Goal: Share content: Share content

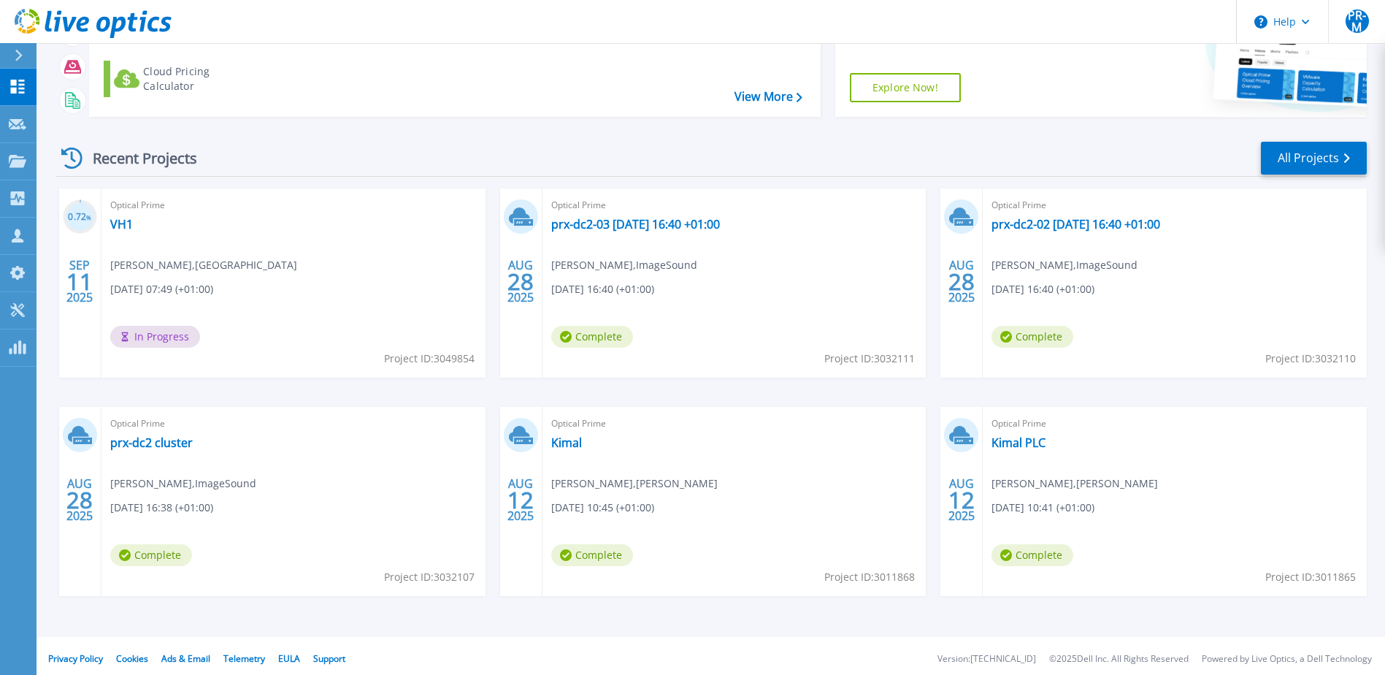
scroll to position [134, 0]
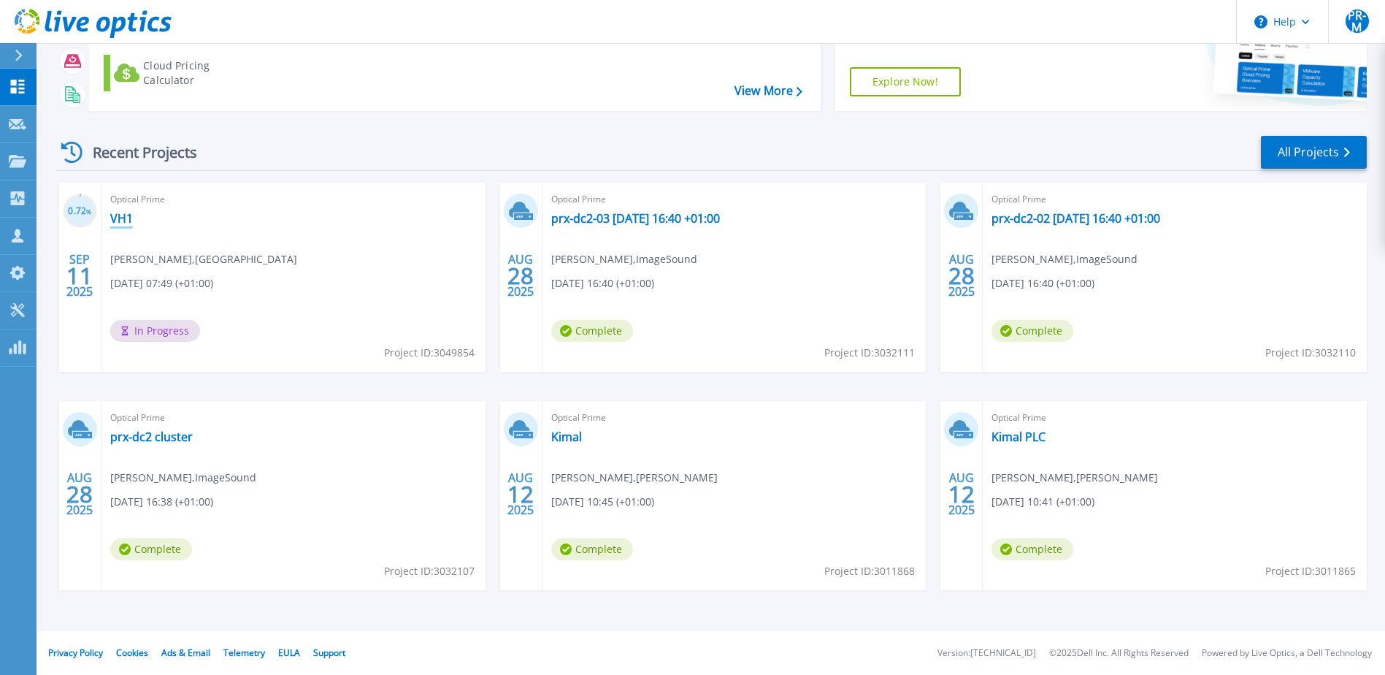
click at [126, 222] on link "VH1" at bounding box center [121, 218] width 23 height 15
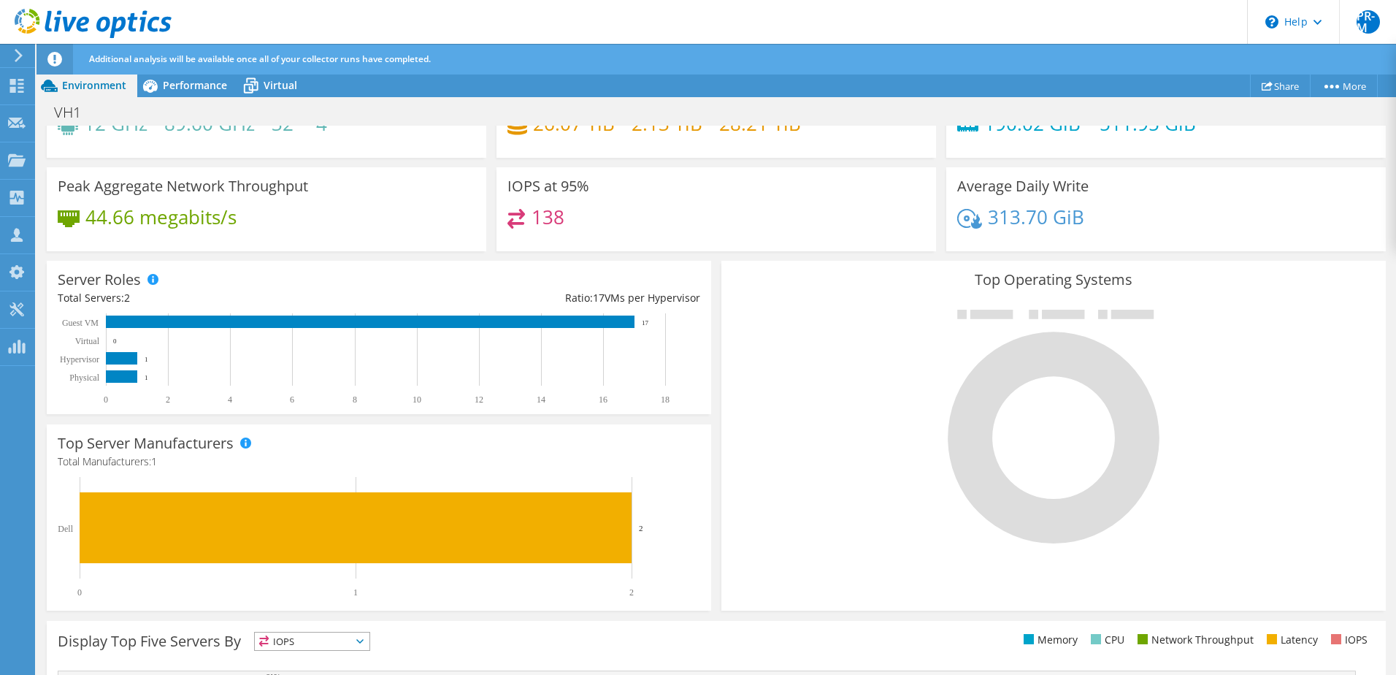
scroll to position [73, 0]
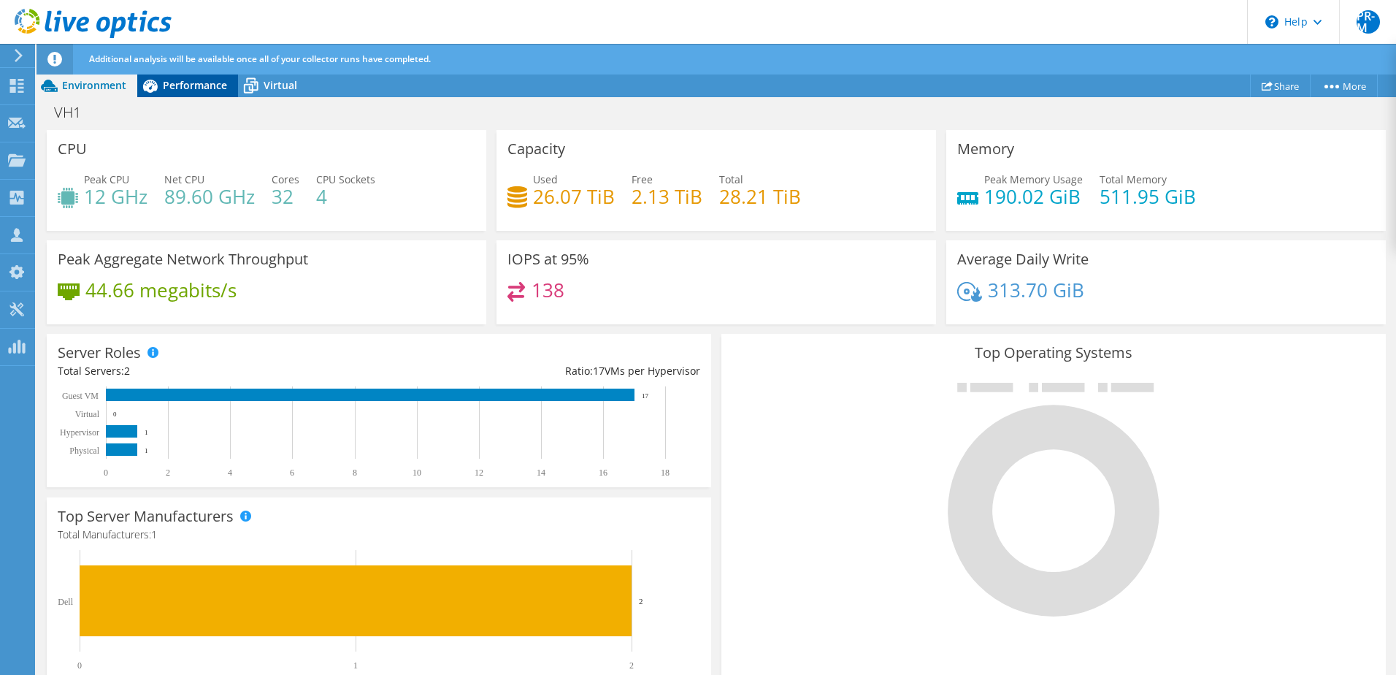
click at [191, 90] on span "Performance" at bounding box center [195, 85] width 64 height 14
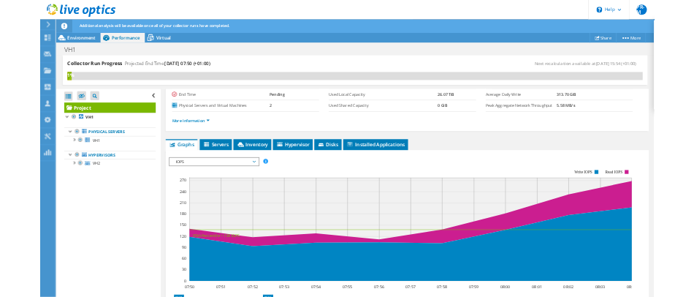
scroll to position [0, 0]
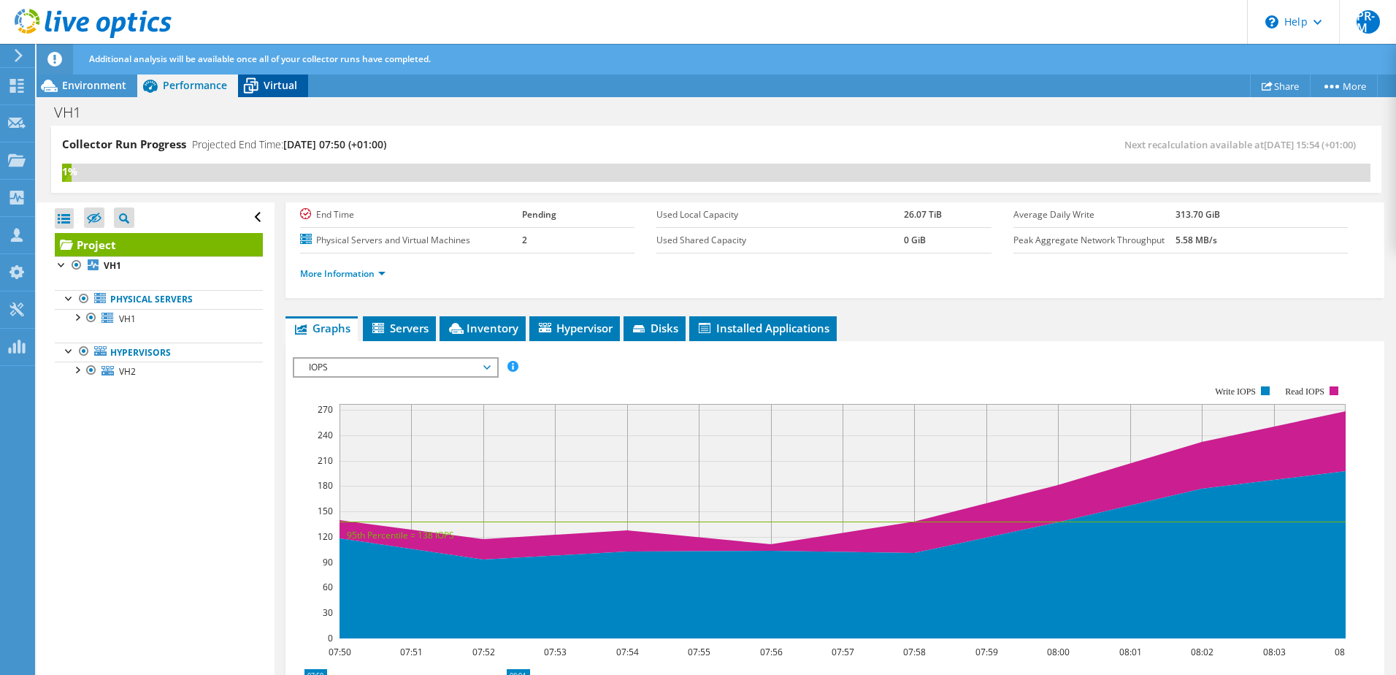
click at [267, 85] on span "Virtual" at bounding box center [281, 85] width 34 height 14
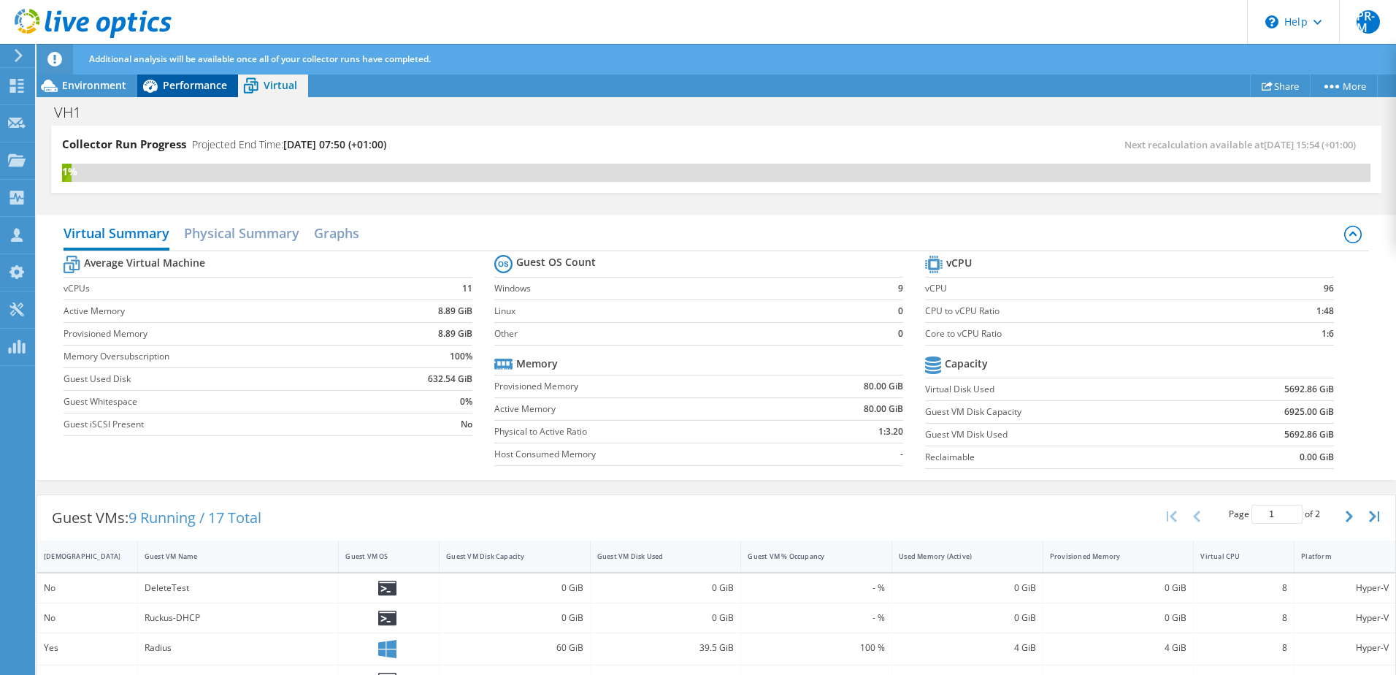
click at [191, 87] on span "Performance" at bounding box center [195, 85] width 64 height 14
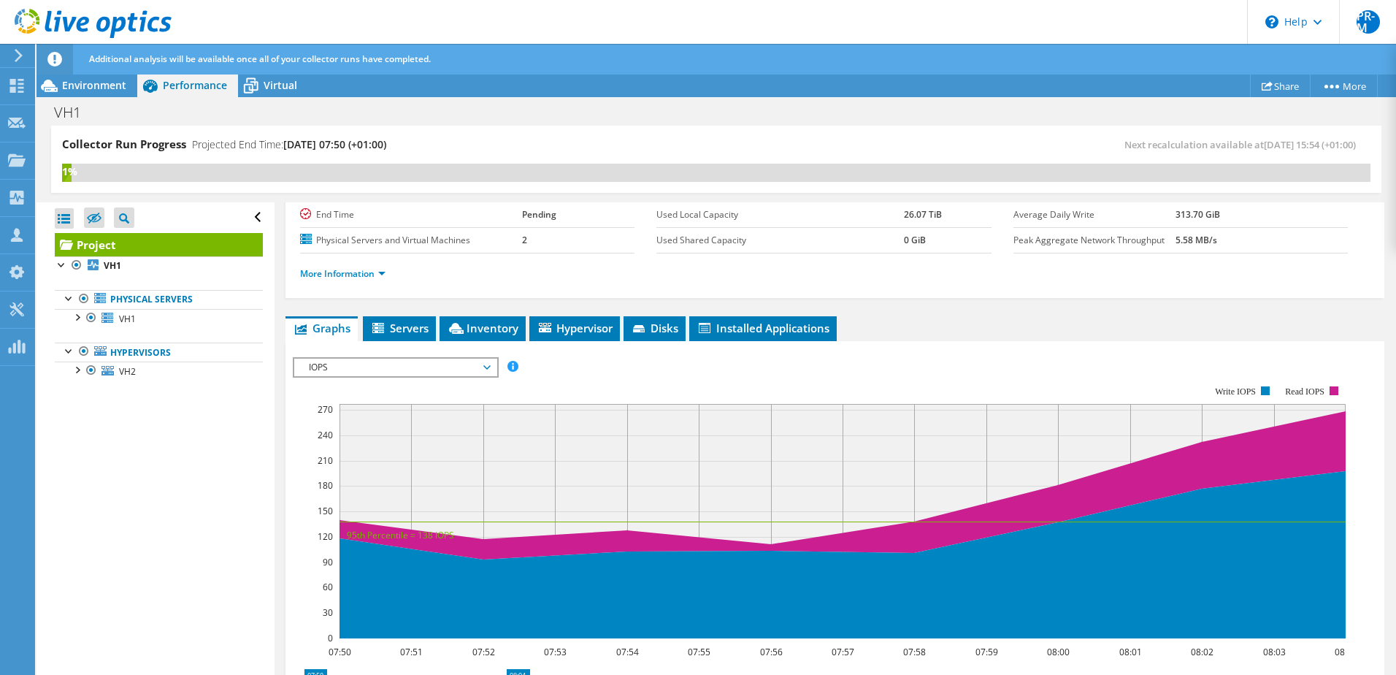
click at [485, 367] on span "IOPS" at bounding box center [396, 368] width 188 height 18
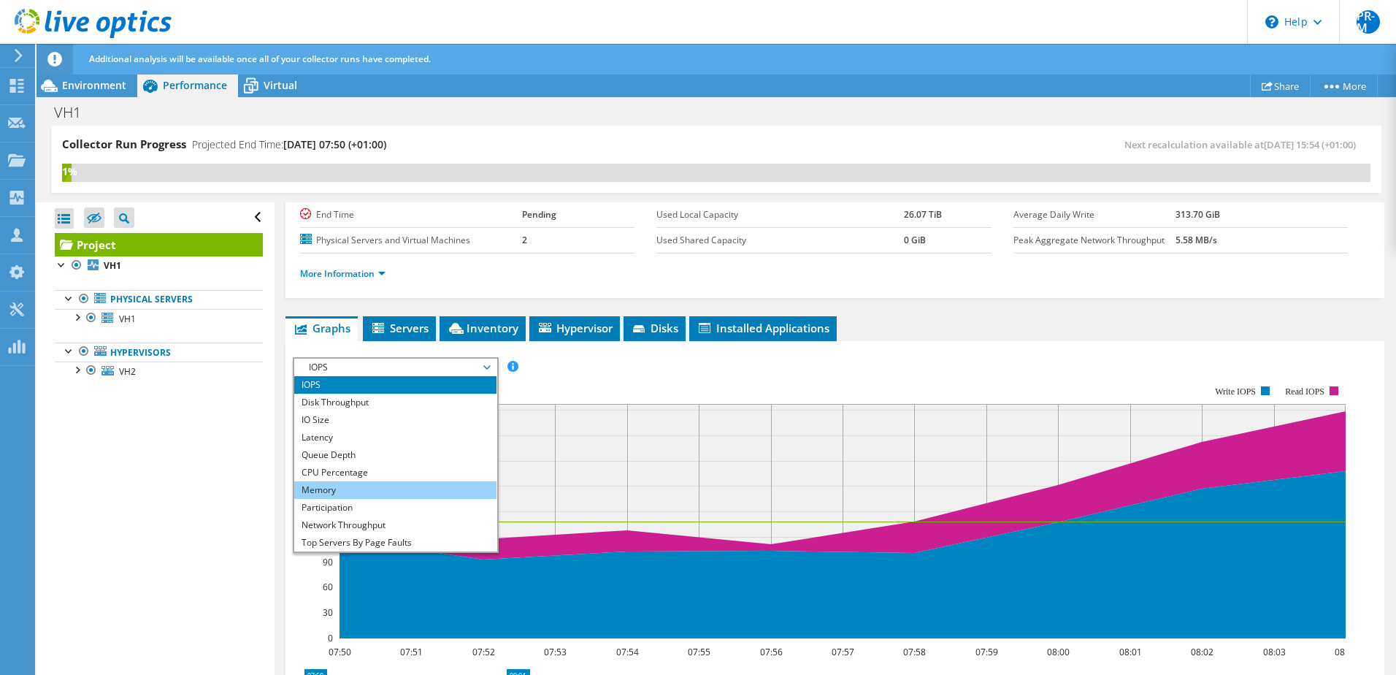
click at [342, 489] on li "Memory" at bounding box center [395, 490] width 202 height 18
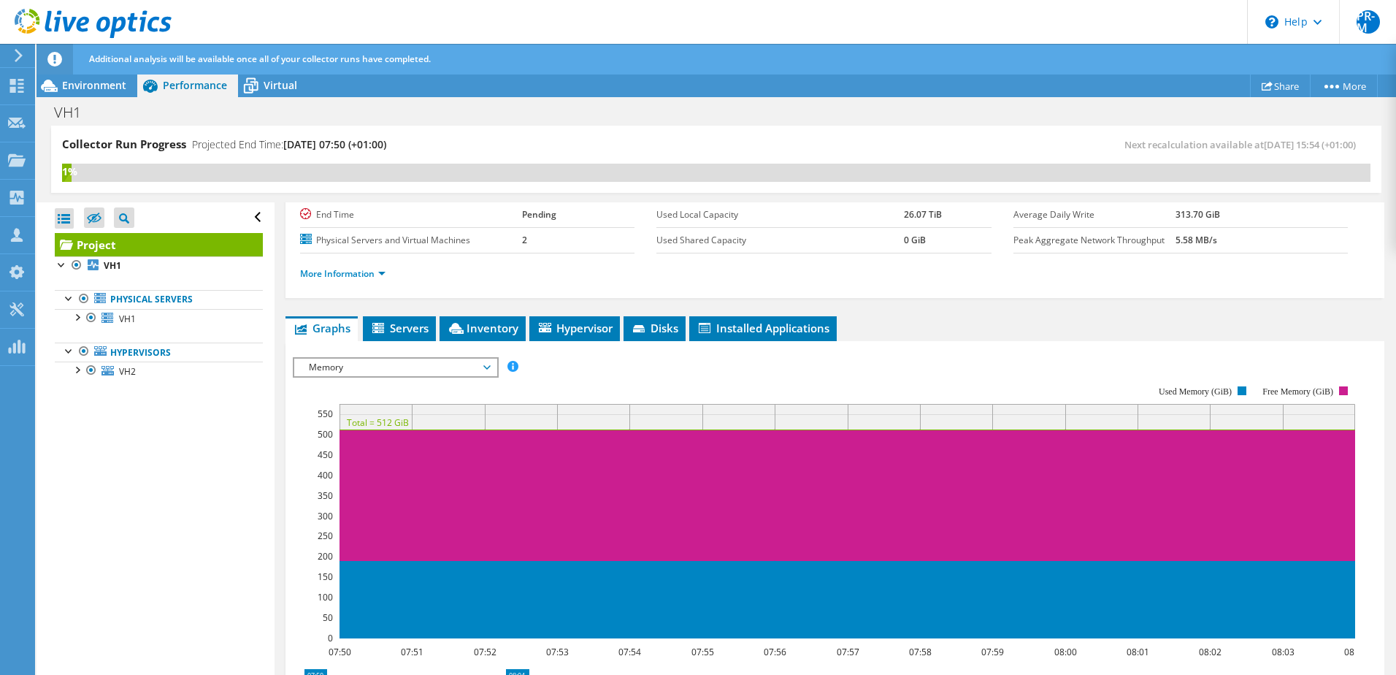
click at [483, 367] on span "Memory" at bounding box center [396, 368] width 188 height 18
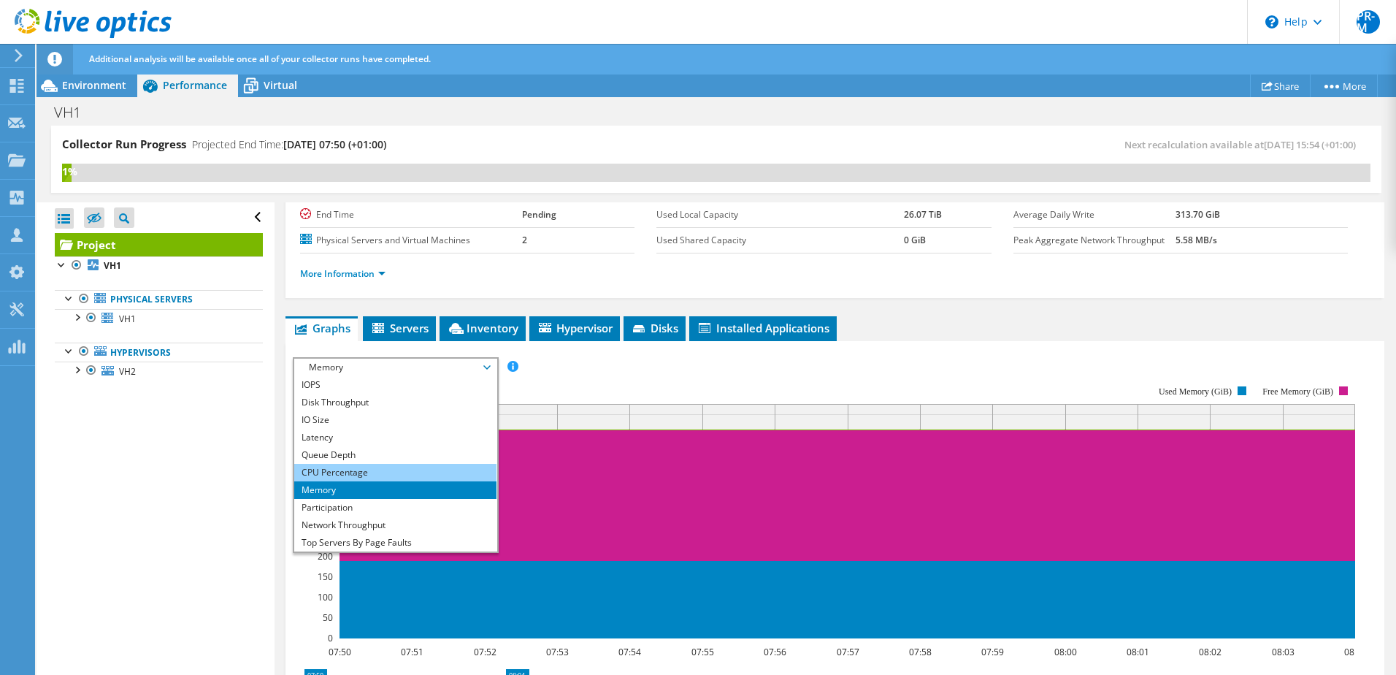
click at [362, 472] on li "CPU Percentage" at bounding box center [395, 473] width 202 height 18
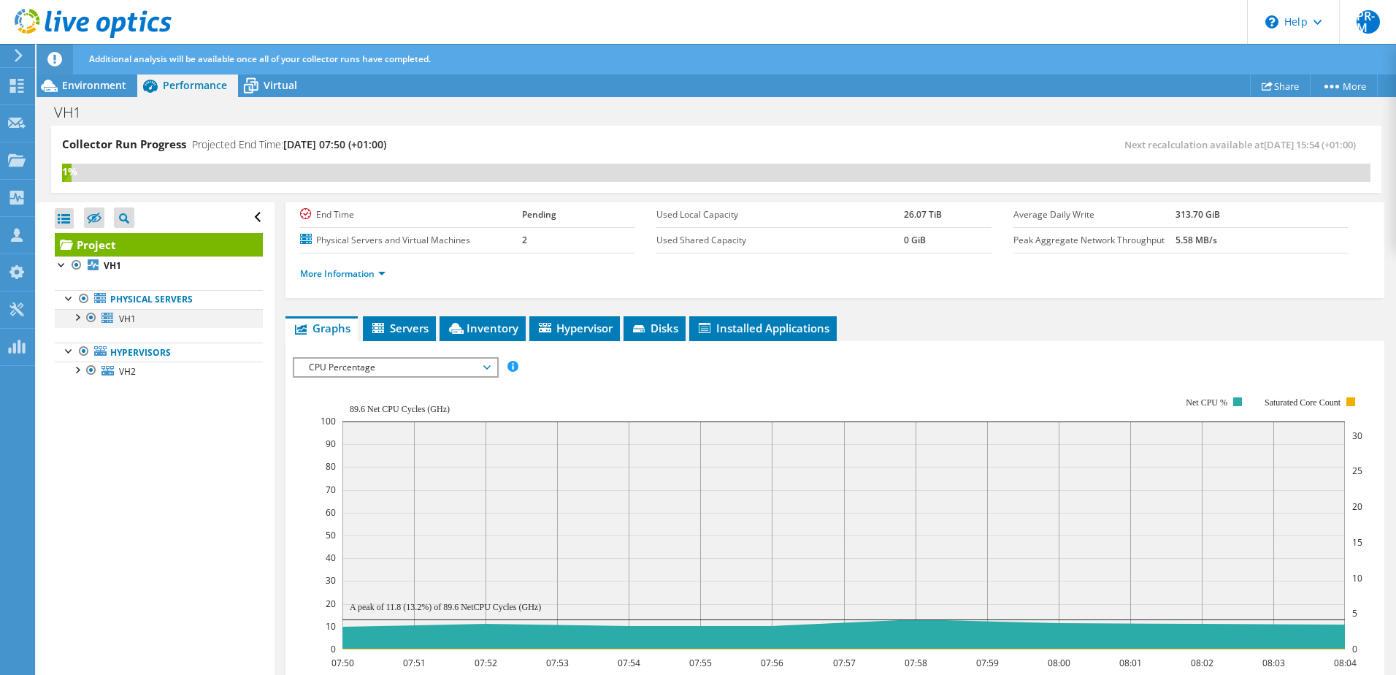
click at [73, 315] on div at bounding box center [76, 316] width 15 height 15
click at [68, 294] on div at bounding box center [69, 297] width 15 height 15
click at [66, 346] on div at bounding box center [69, 350] width 15 height 15
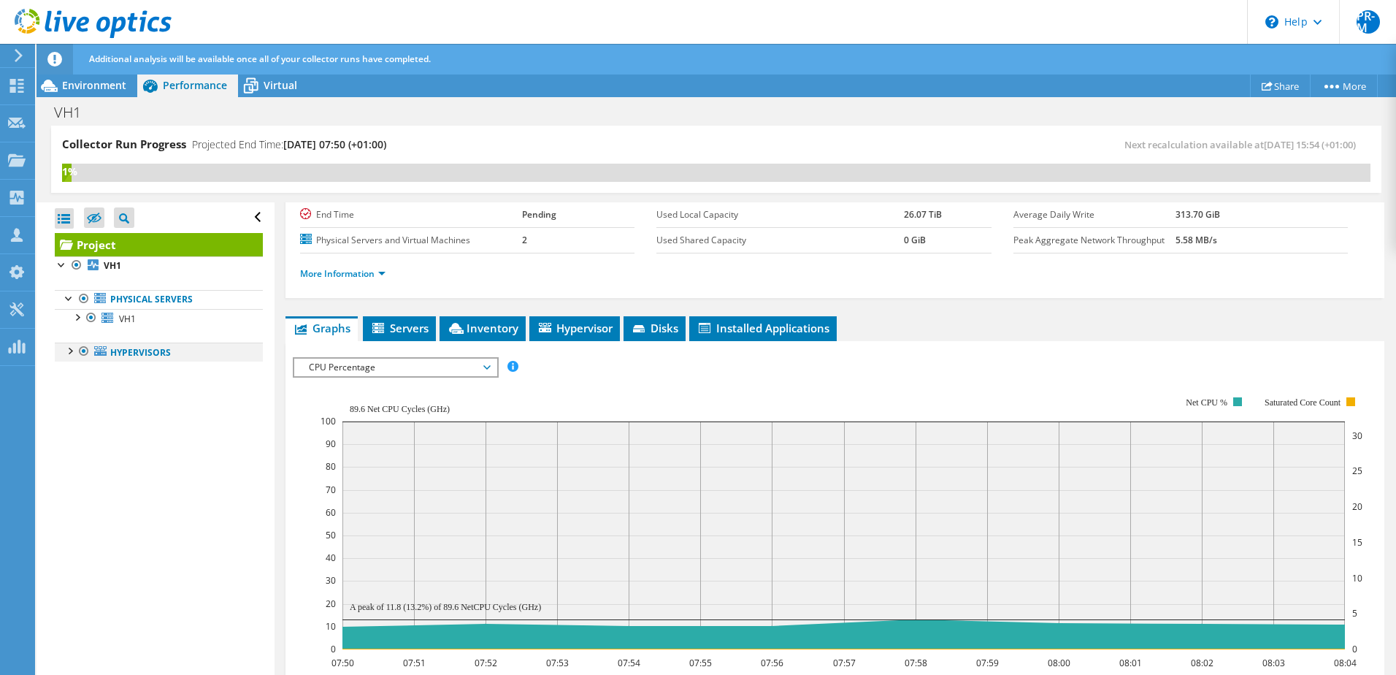
click at [66, 346] on div at bounding box center [69, 350] width 15 height 15
click at [77, 367] on div at bounding box center [76, 369] width 15 height 15
click at [75, 318] on div at bounding box center [76, 316] width 15 height 15
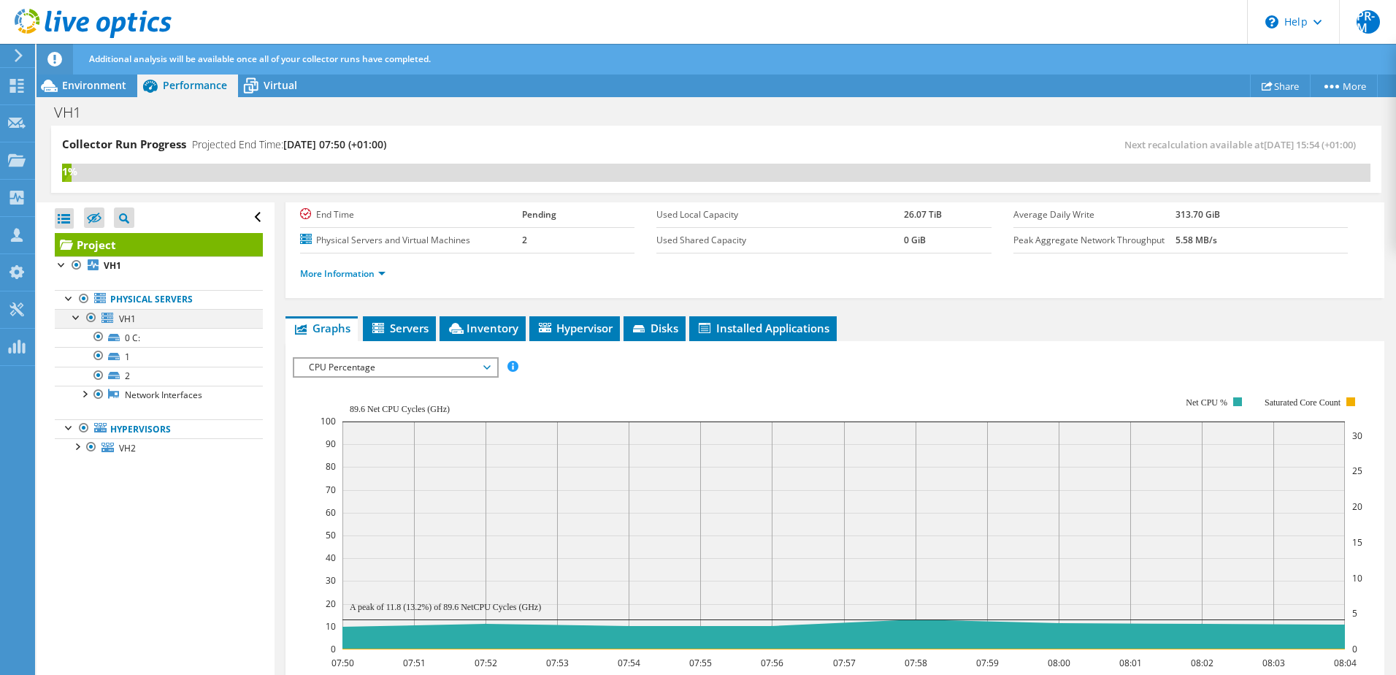
click at [75, 318] on div at bounding box center [76, 316] width 15 height 15
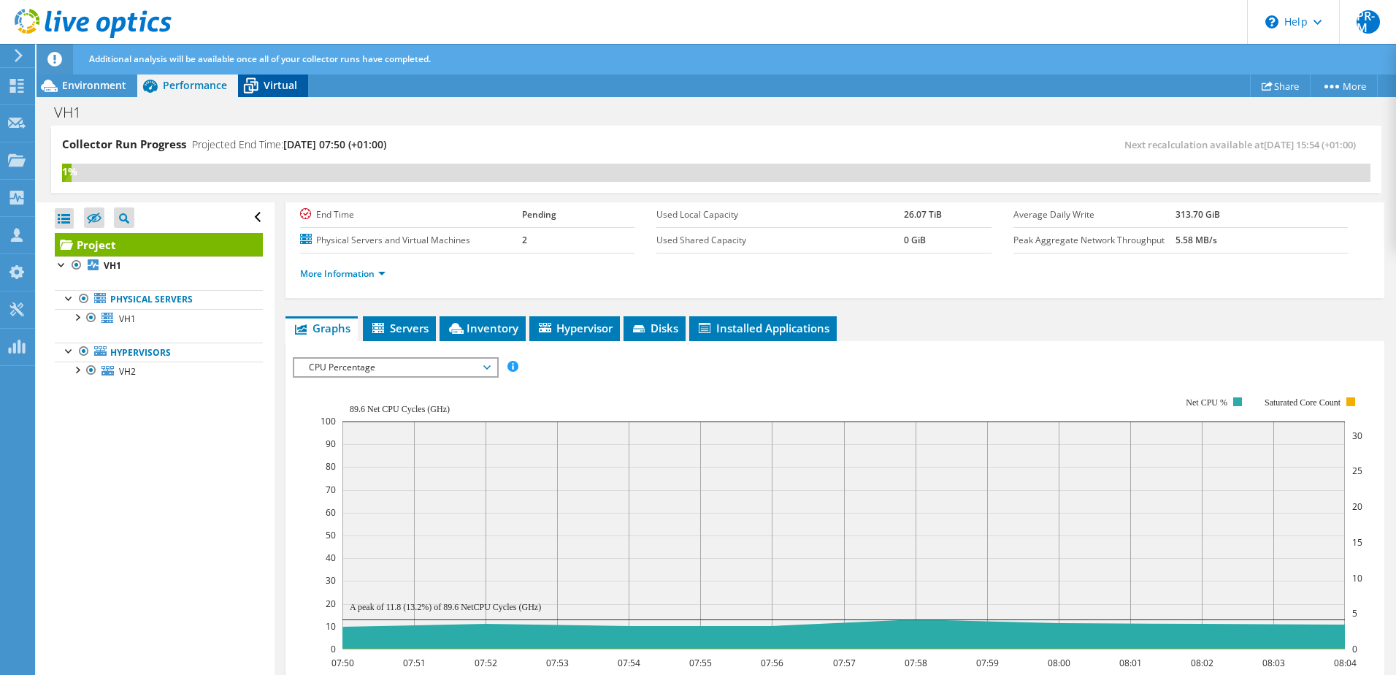
click at [251, 83] on icon at bounding box center [251, 86] width 26 height 26
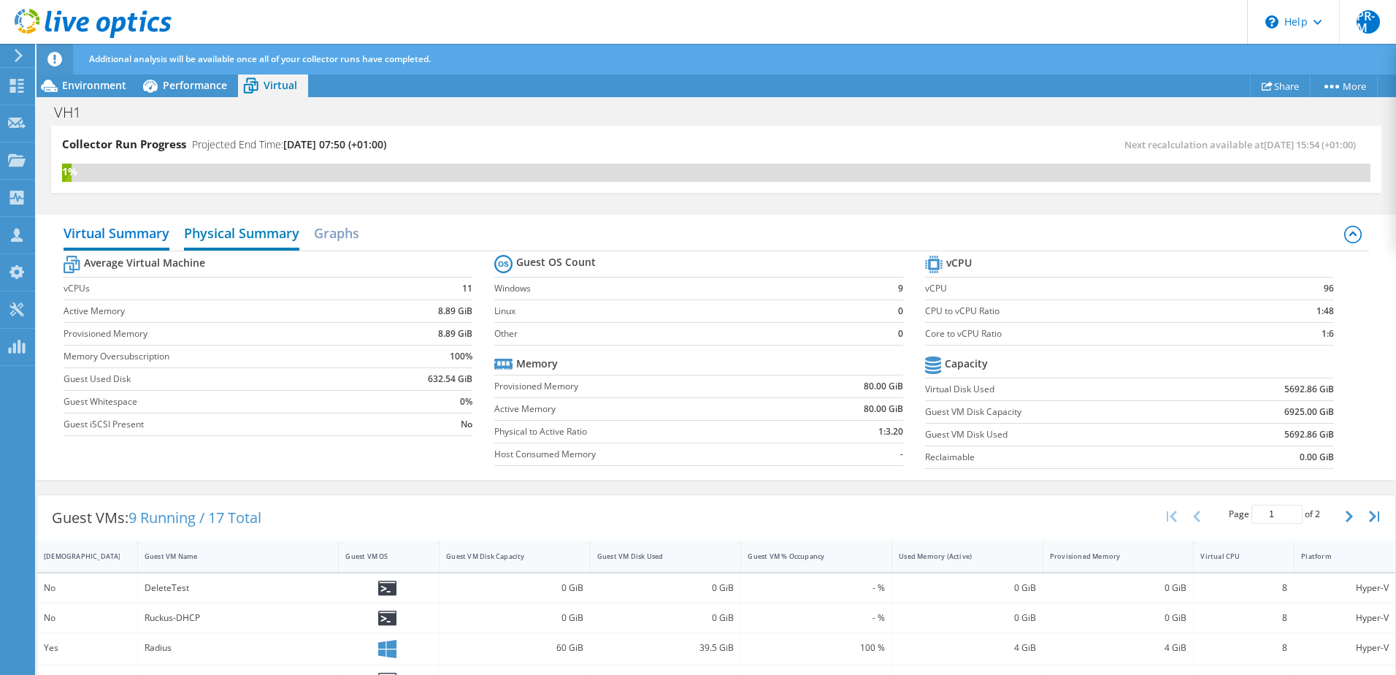
click at [248, 233] on h2 "Physical Summary" at bounding box center [241, 234] width 115 height 32
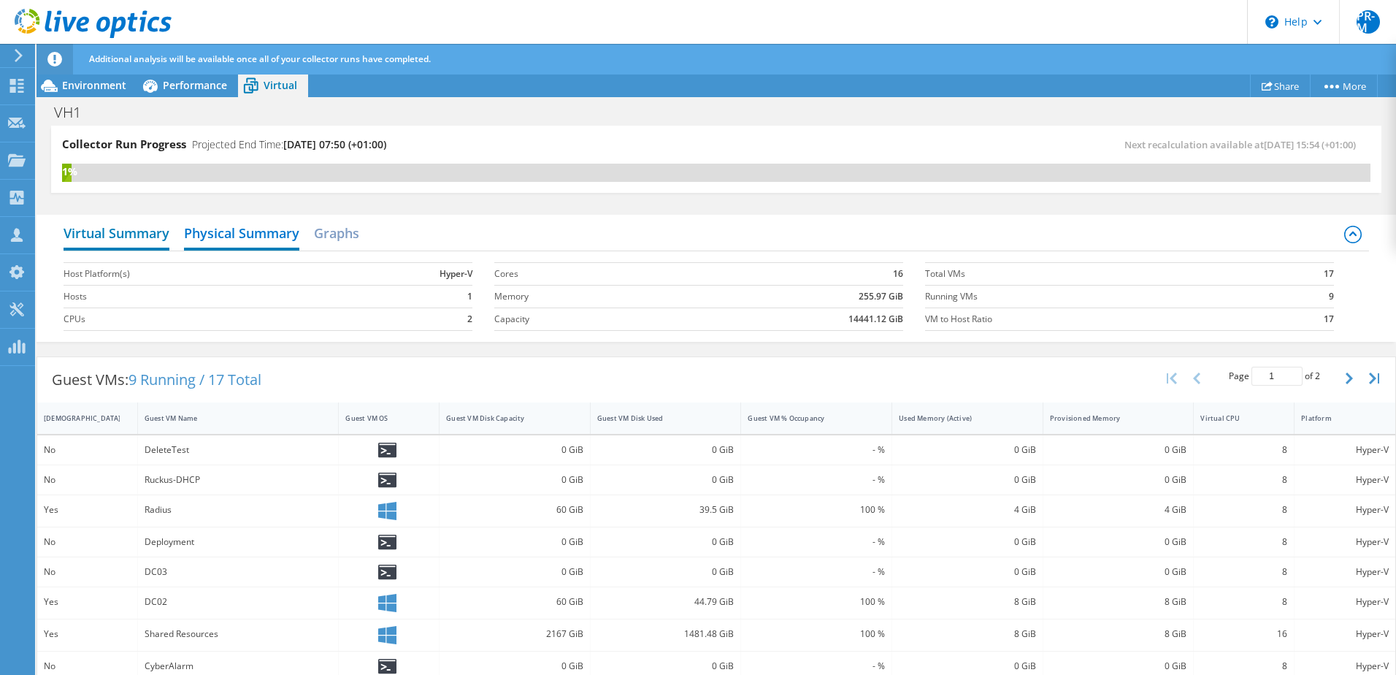
click at [143, 235] on h2 "Virtual Summary" at bounding box center [117, 234] width 106 height 32
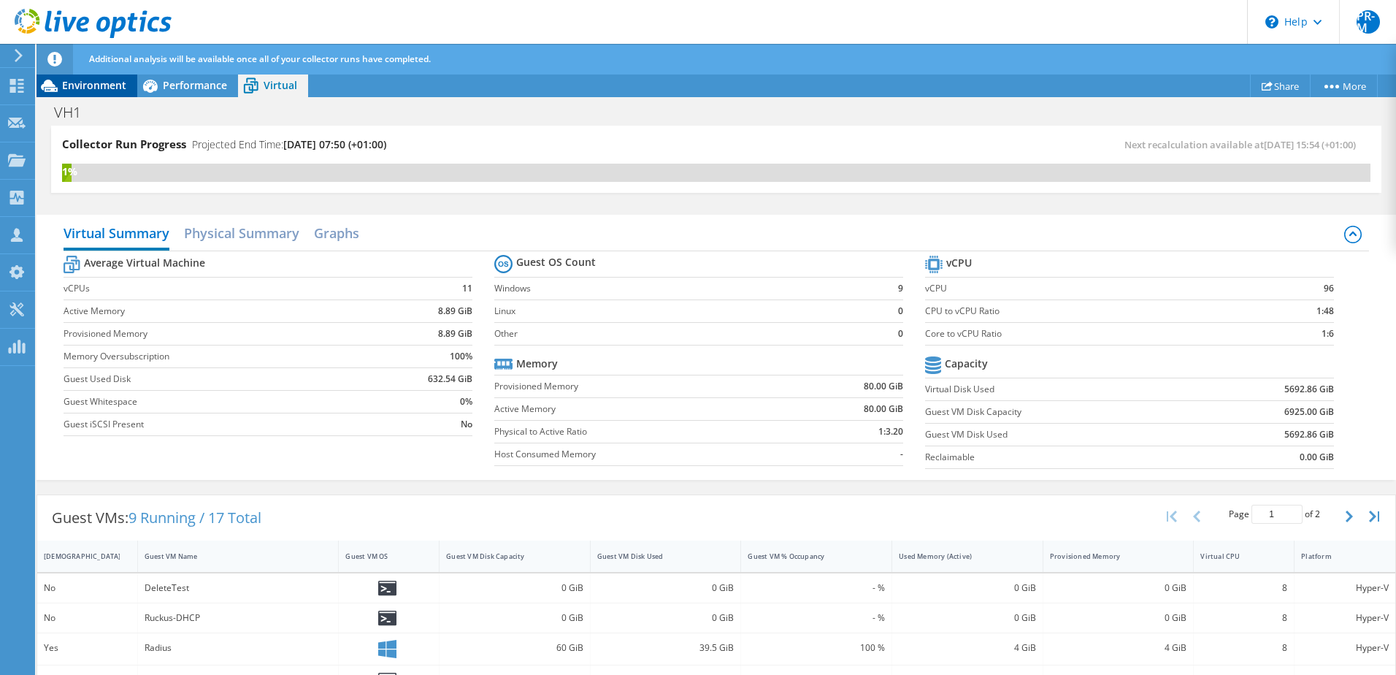
click at [115, 90] on span "Environment" at bounding box center [94, 85] width 64 height 14
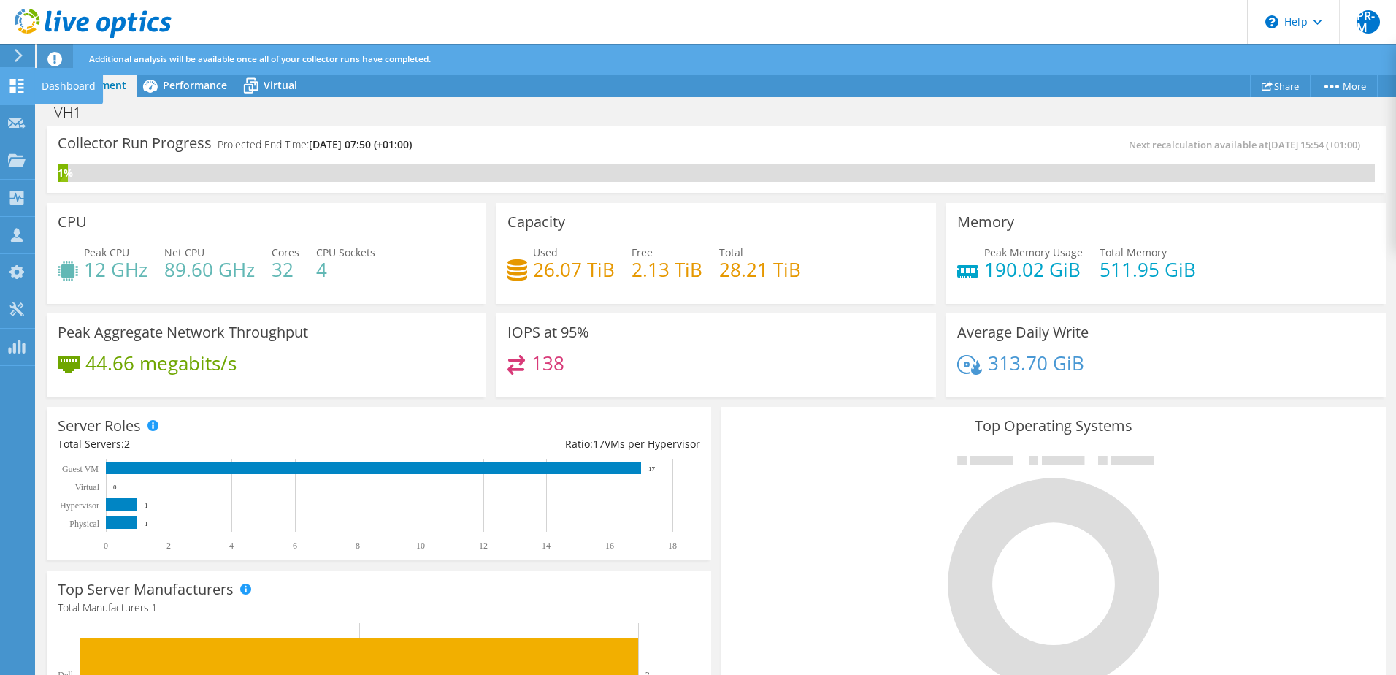
click at [64, 79] on div "Dashboard" at bounding box center [68, 86] width 69 height 37
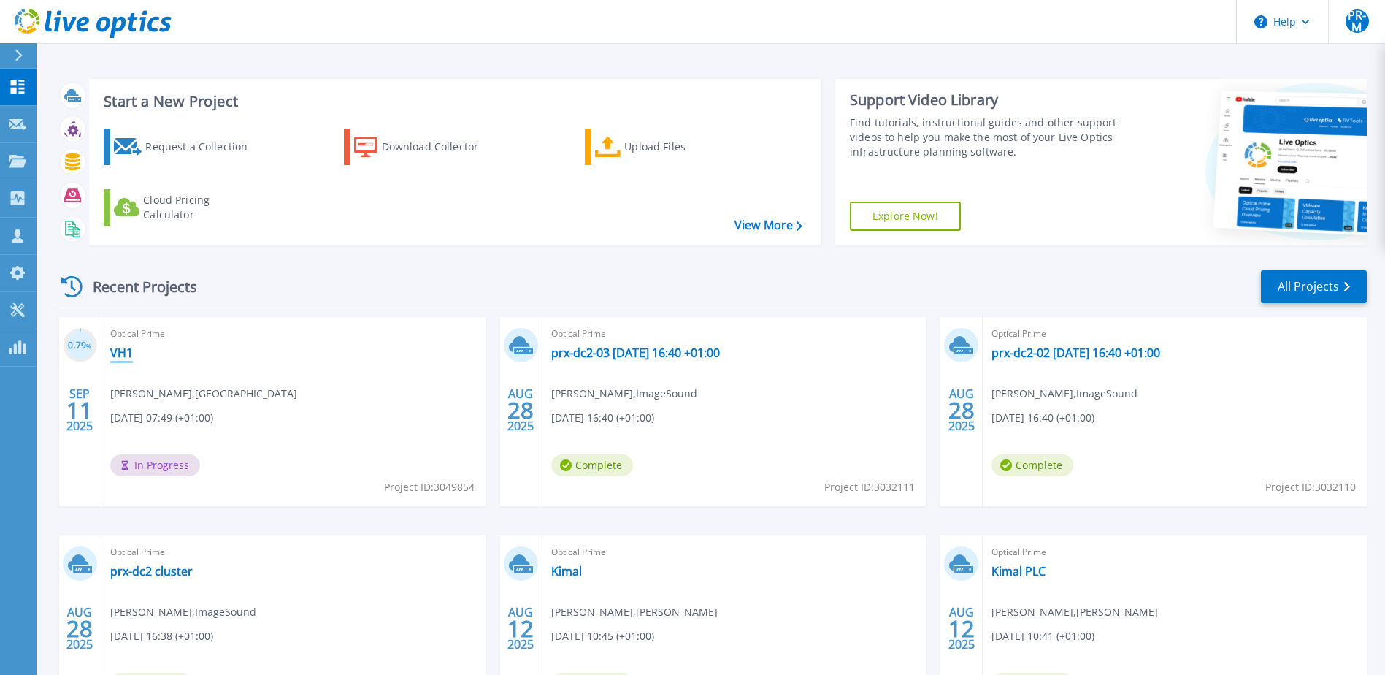
click at [124, 349] on link "VH1" at bounding box center [121, 352] width 23 height 15
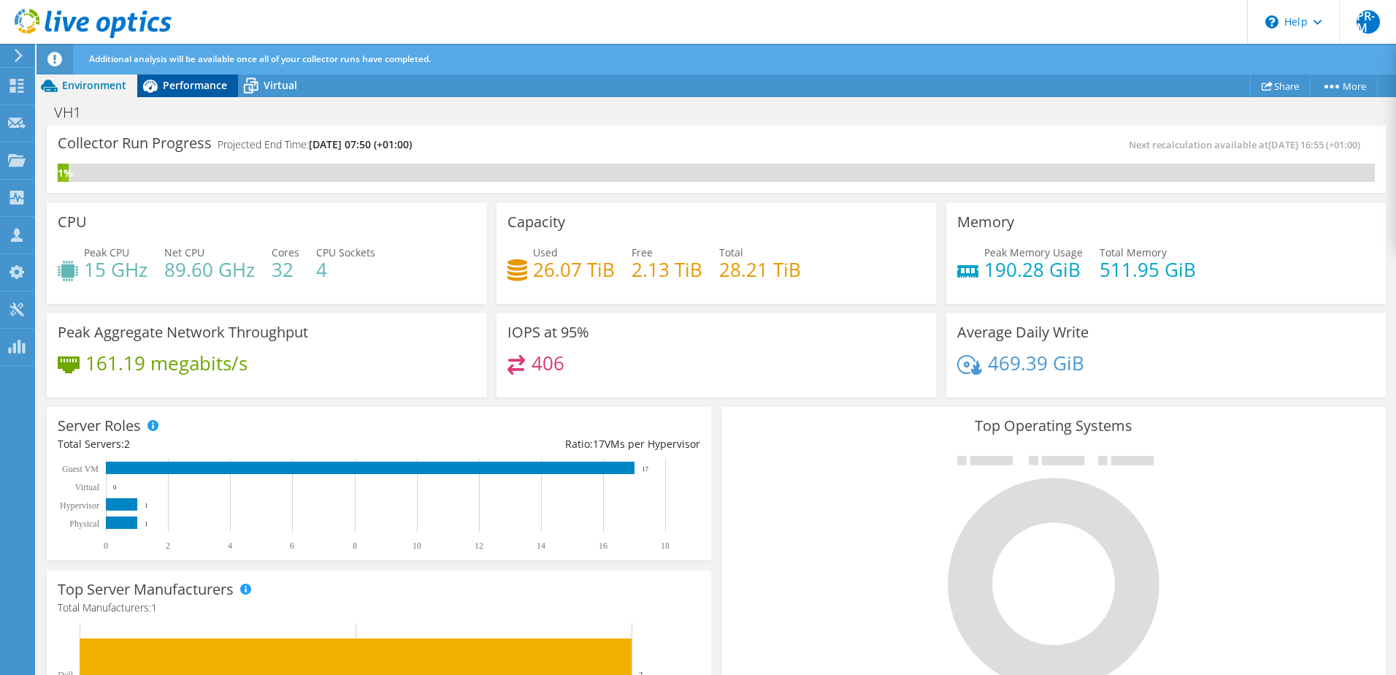
click at [158, 86] on icon at bounding box center [150, 86] width 26 height 26
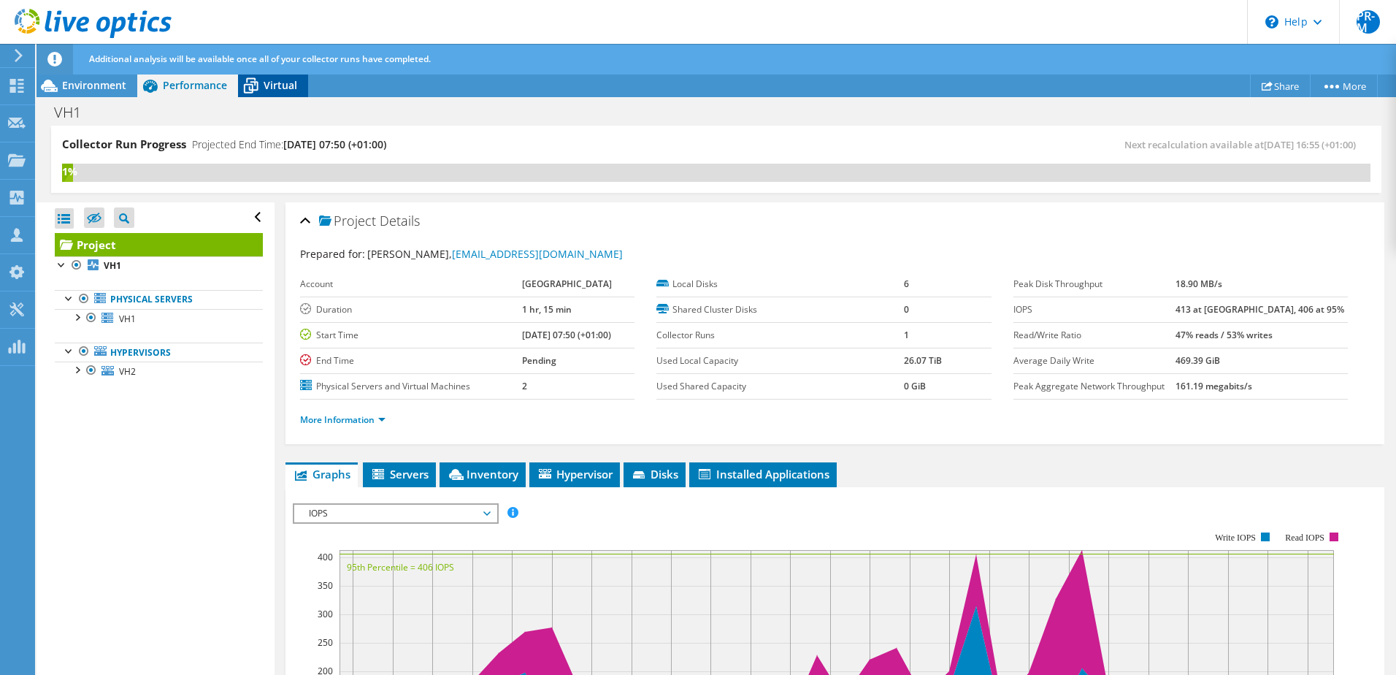
click at [264, 84] on span "Virtual" at bounding box center [281, 85] width 34 height 14
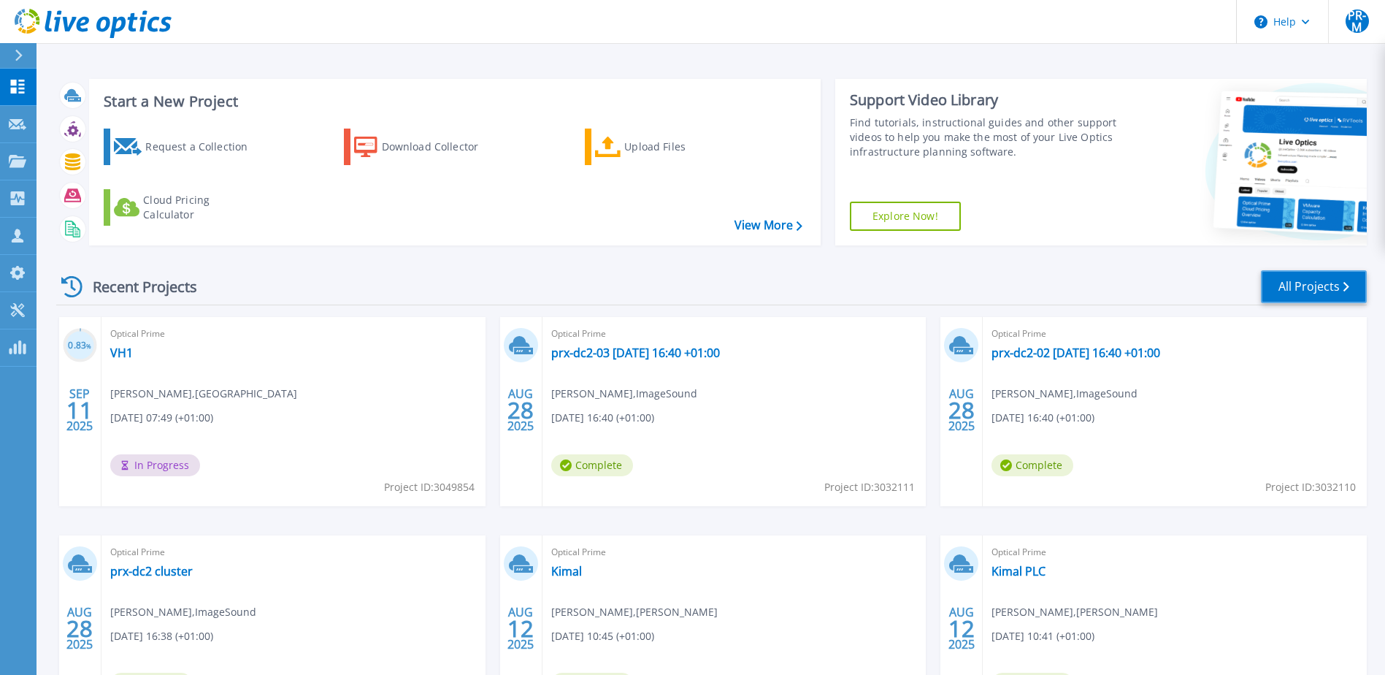
click at [1319, 290] on link "All Projects" at bounding box center [1314, 286] width 106 height 33
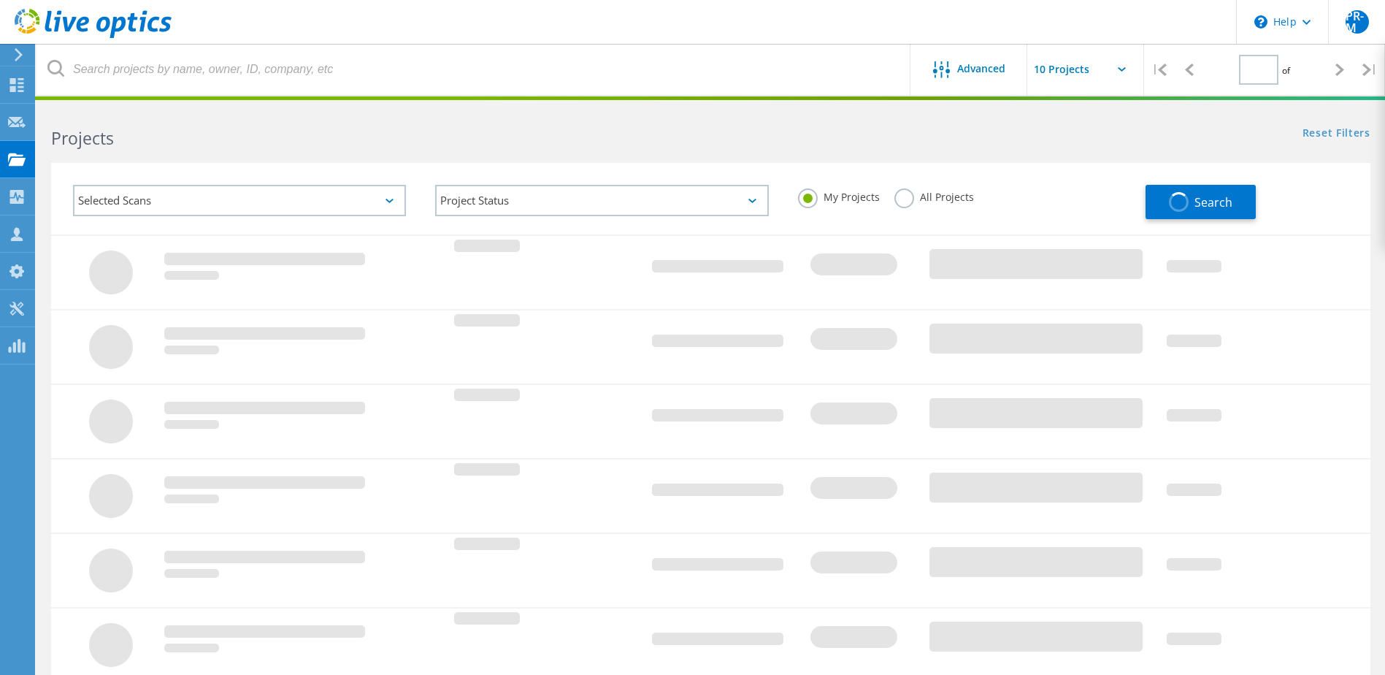
type input "1"
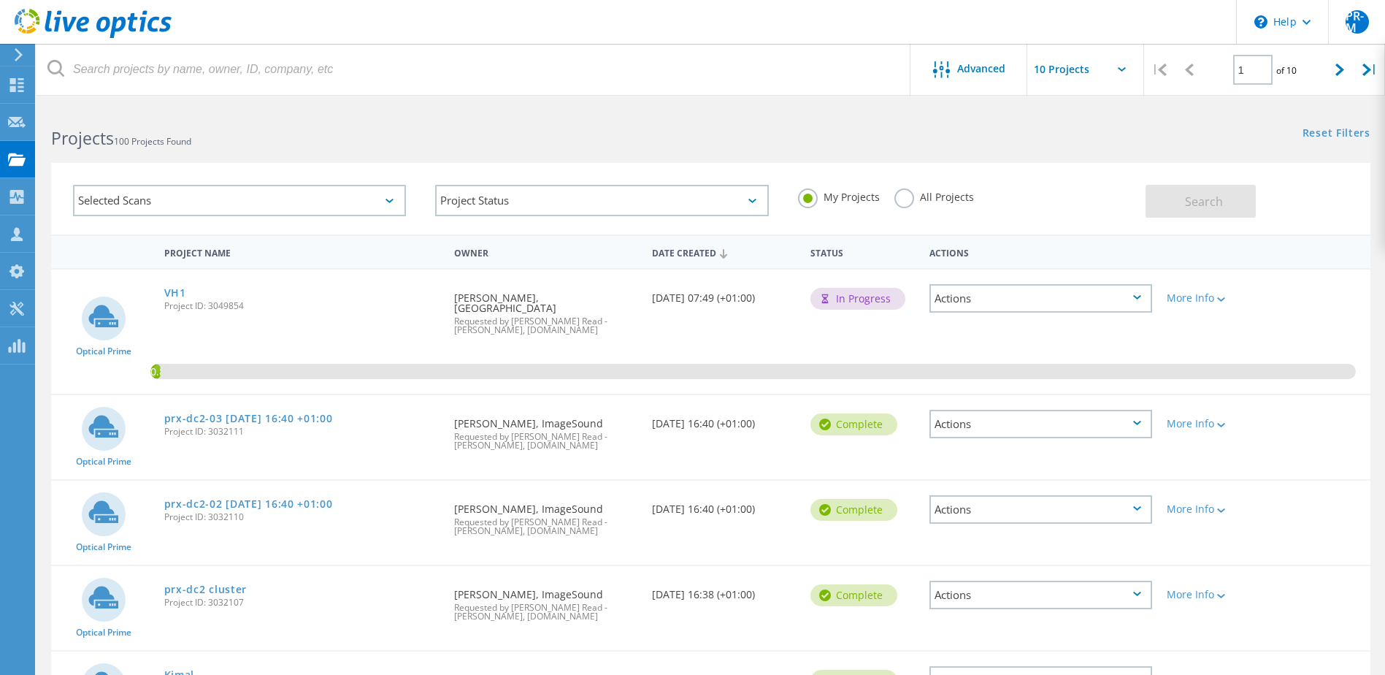
click at [908, 202] on label "All Projects" at bounding box center [935, 195] width 80 height 14
click at [0, 0] on input "All Projects" at bounding box center [0, 0] width 0 height 0
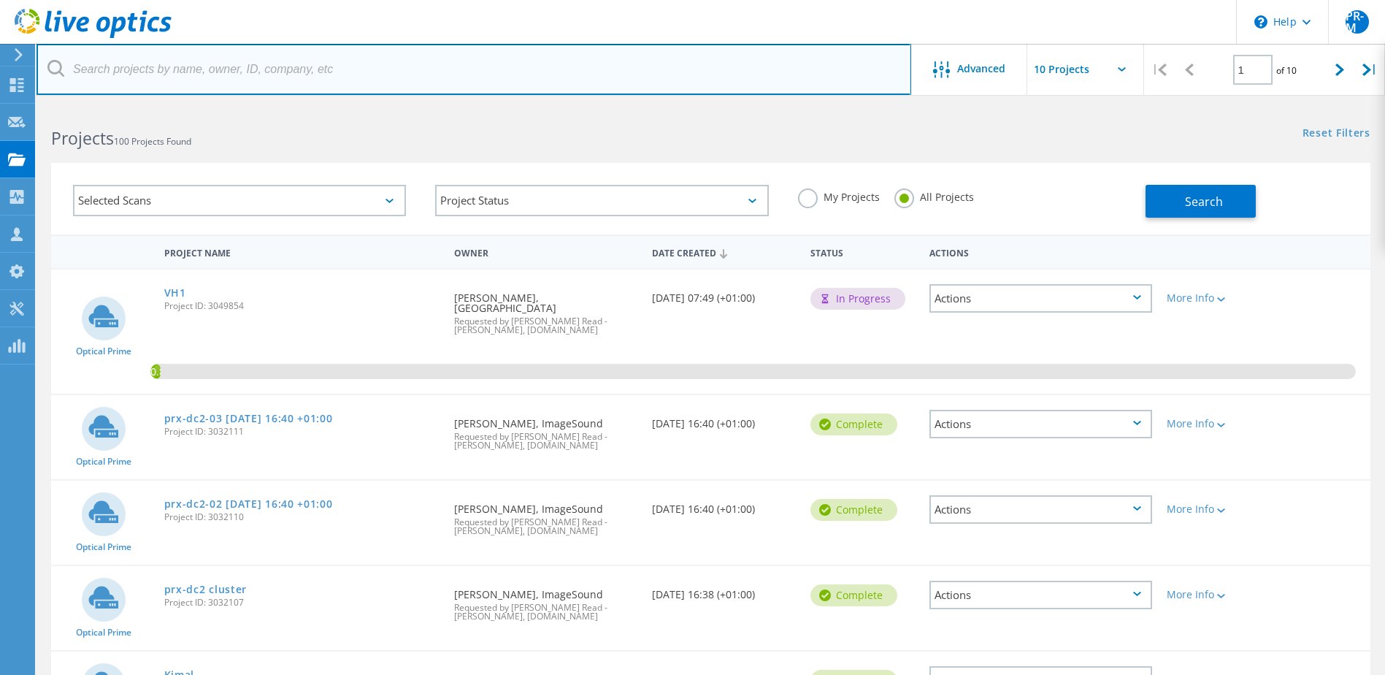
click at [162, 66] on input "text" at bounding box center [474, 69] width 875 height 51
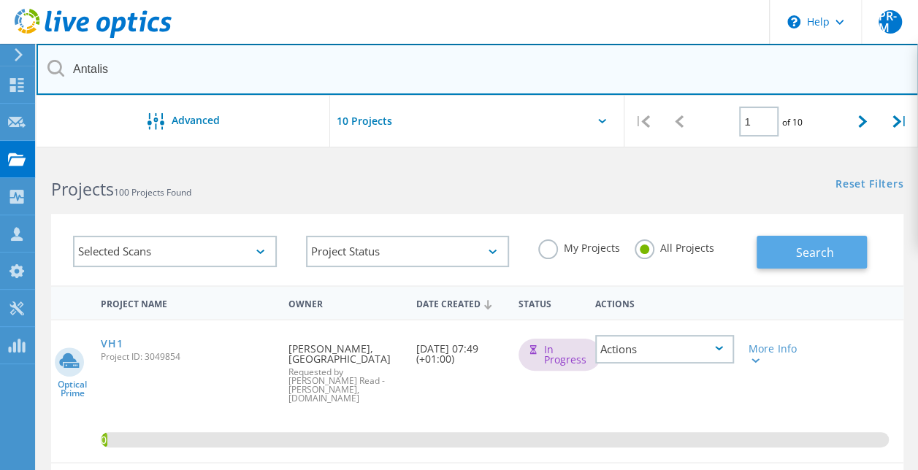
type input "Antalis"
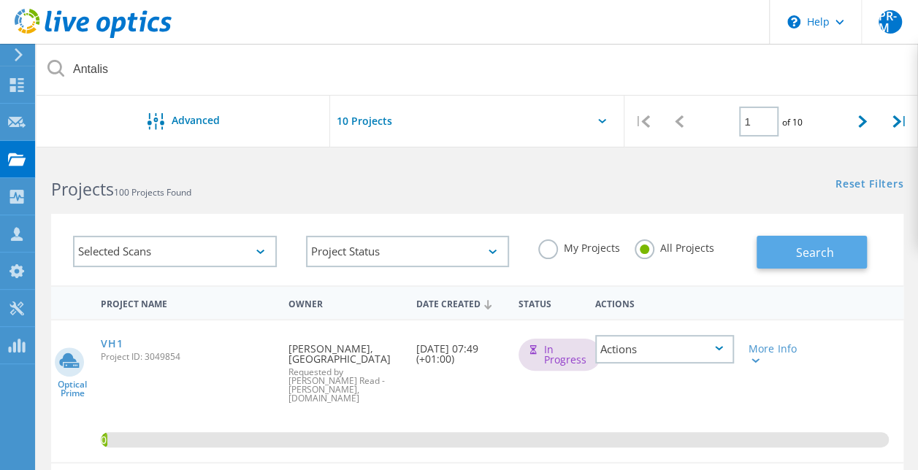
click at [787, 245] on button "Search" at bounding box center [812, 252] width 110 height 33
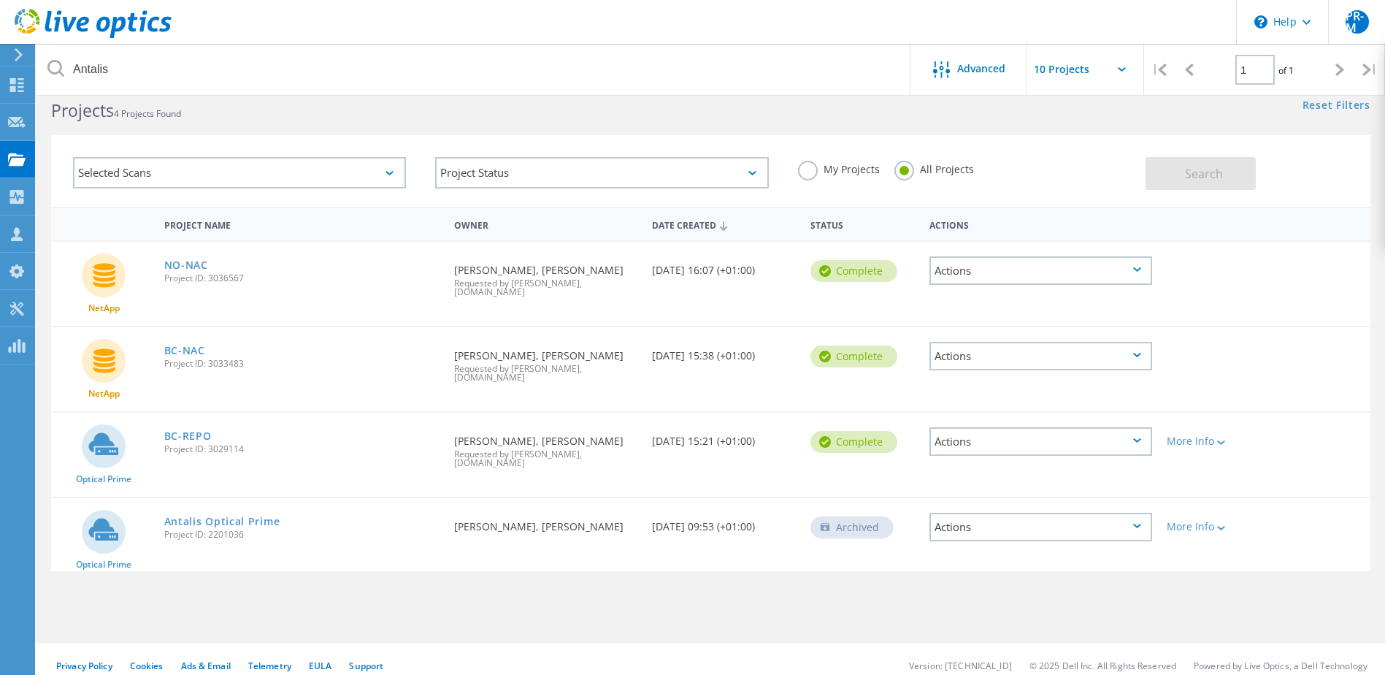
scroll to position [40, 0]
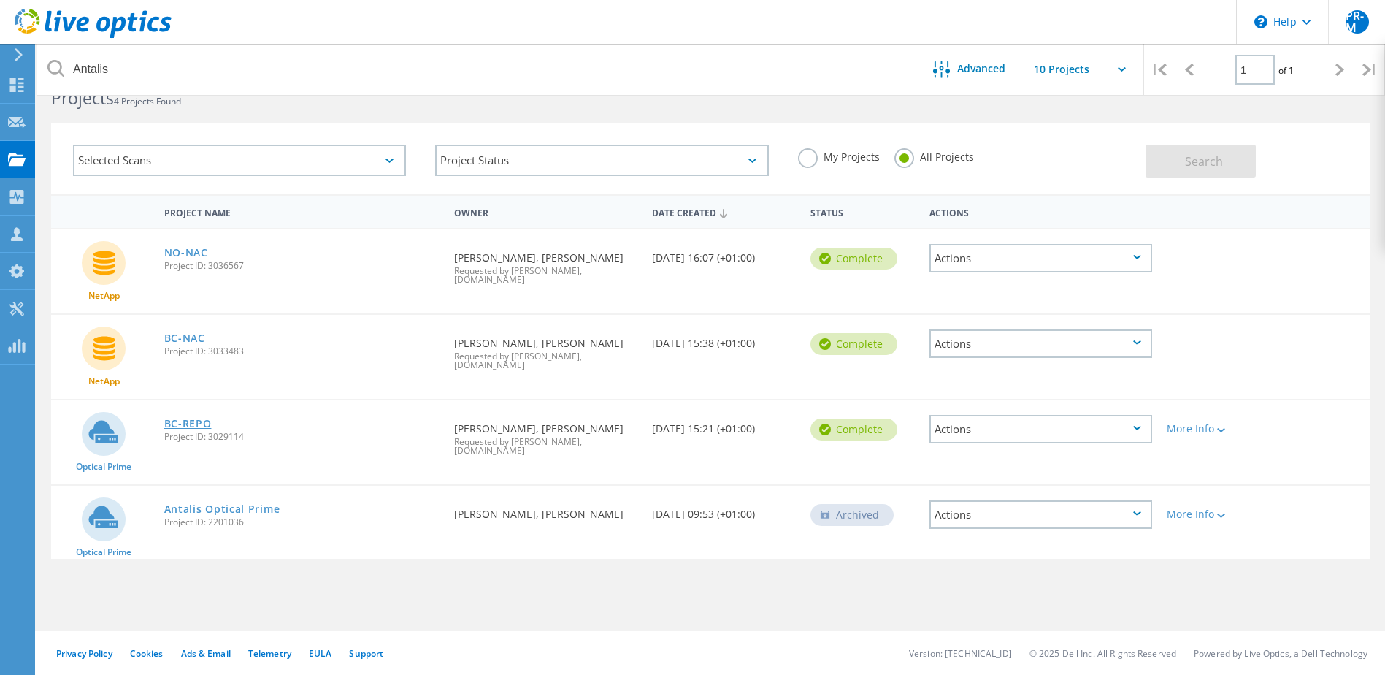
click at [194, 418] on link "BC-REPO" at bounding box center [187, 423] width 47 height 10
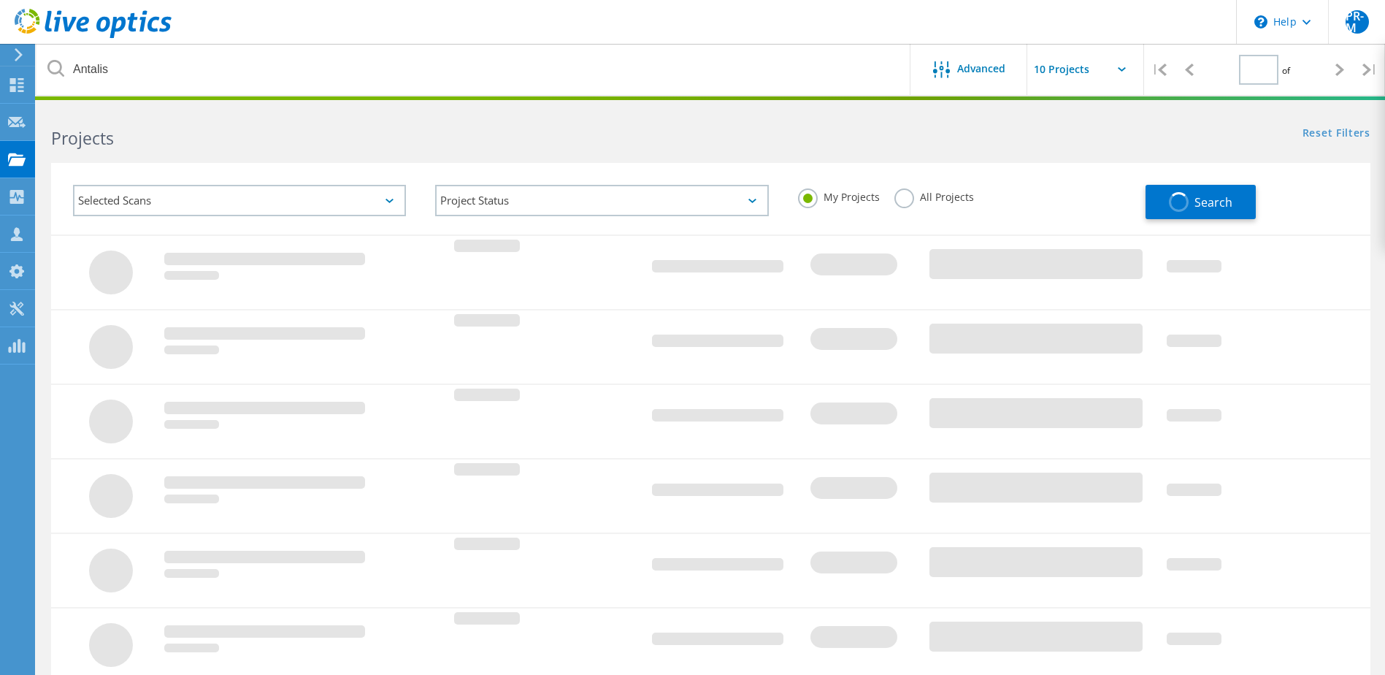
type input "1"
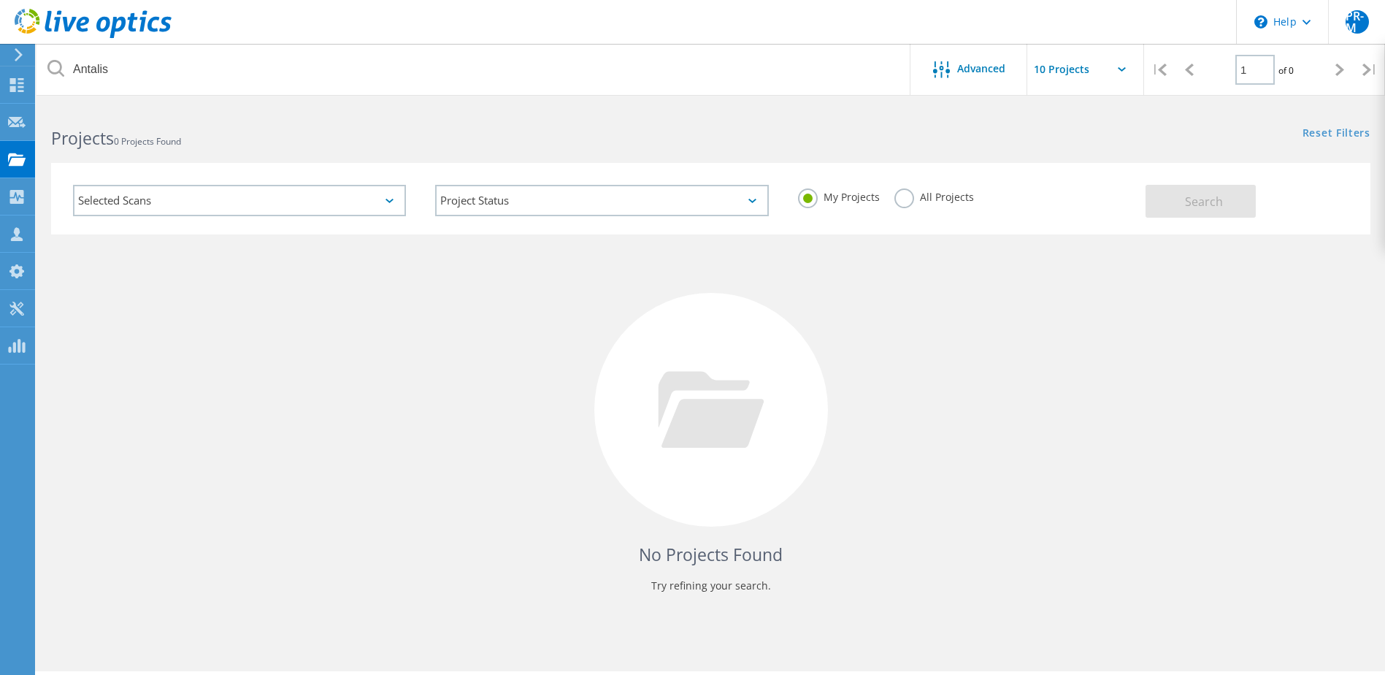
click at [908, 198] on label "All Projects" at bounding box center [935, 195] width 80 height 14
click at [0, 0] on input "All Projects" at bounding box center [0, 0] width 0 height 0
click at [1197, 210] on button "Search" at bounding box center [1201, 201] width 110 height 33
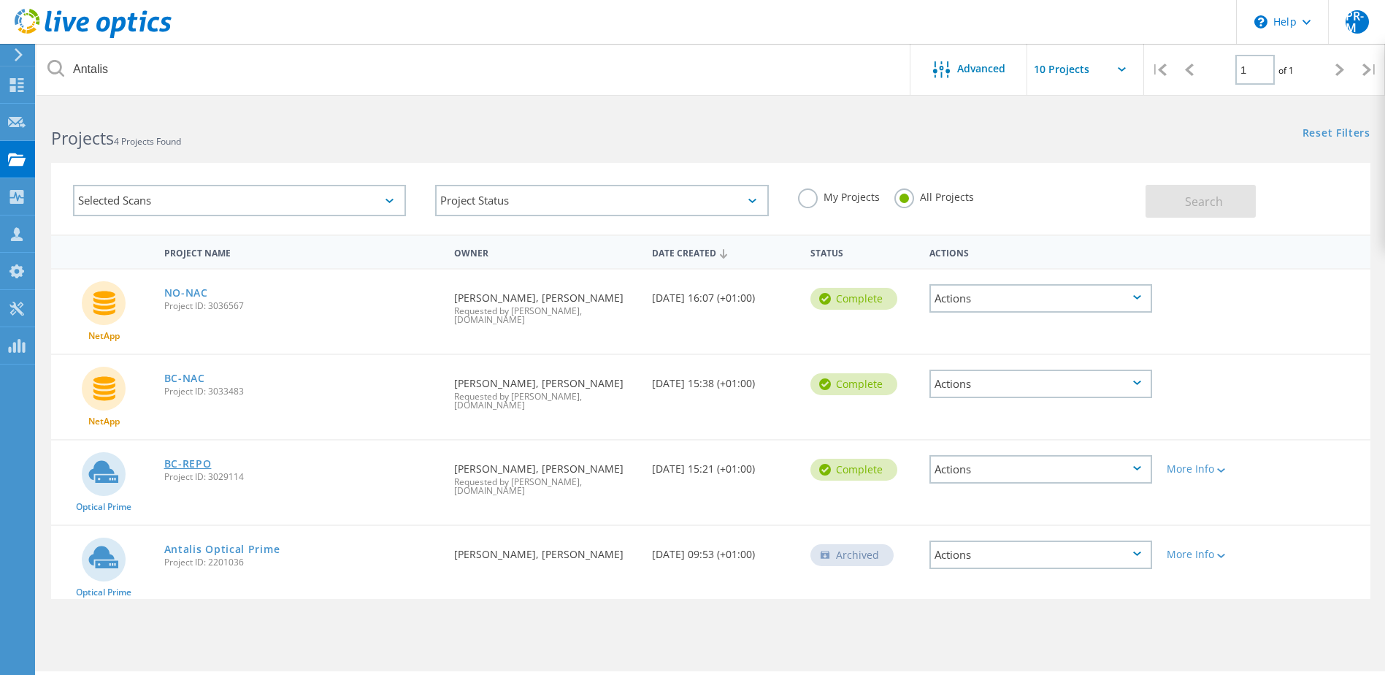
click at [190, 459] on link "BC-REPO" at bounding box center [187, 464] width 47 height 10
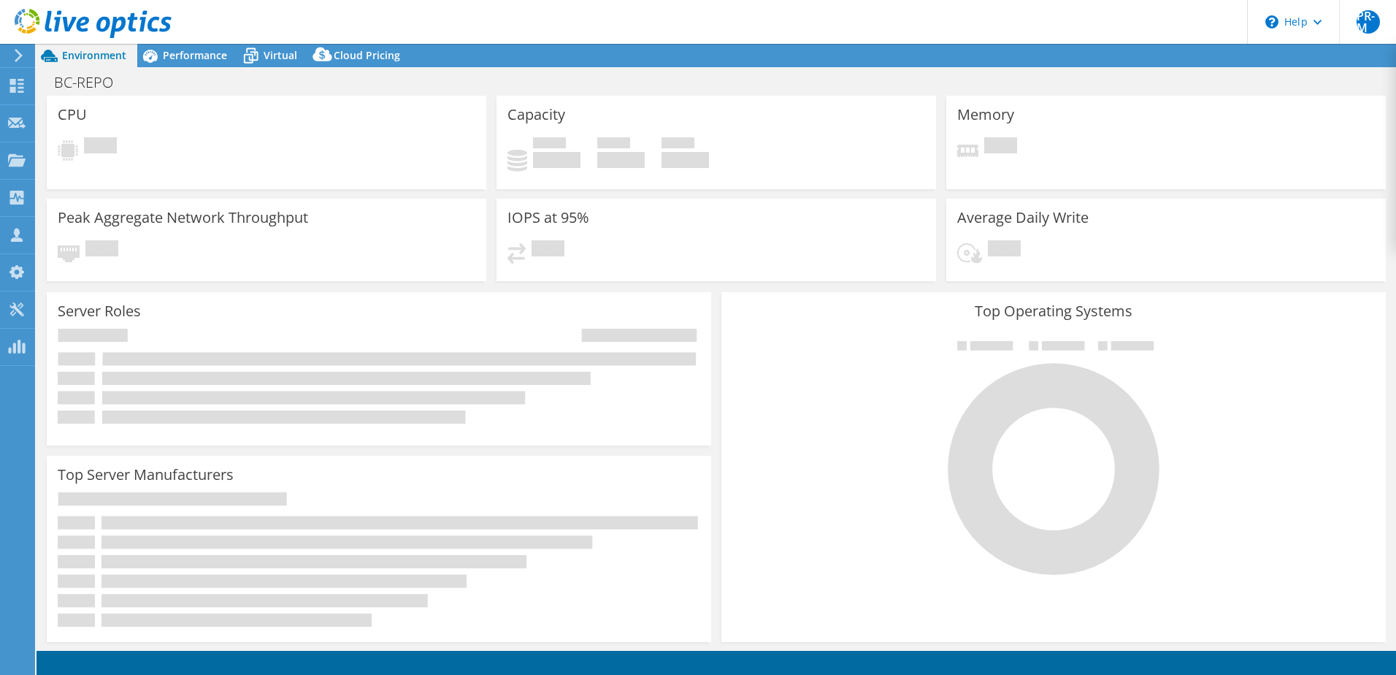
select select "USD"
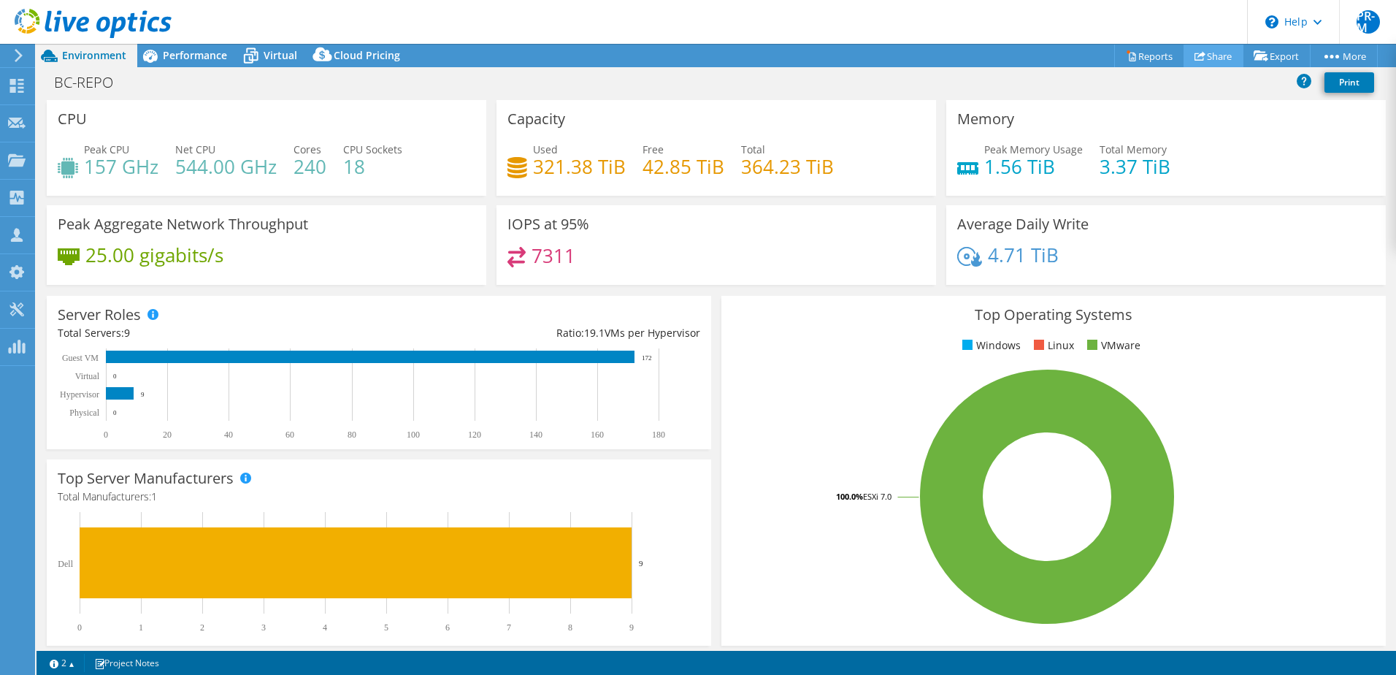
click at [1220, 56] on link "Share" at bounding box center [1214, 56] width 60 height 23
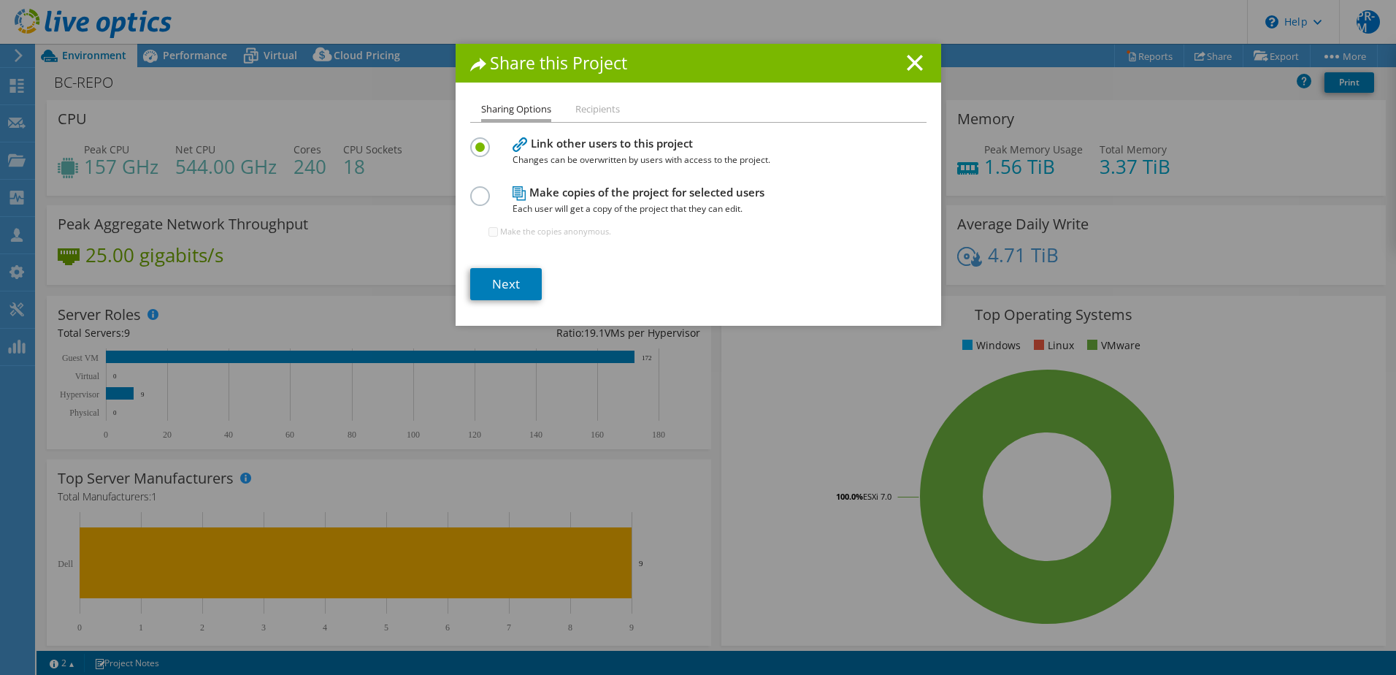
click at [473, 190] on label at bounding box center [483, 188] width 26 height 4
click at [0, 0] on input "radio" at bounding box center [0, 0] width 0 height 0
click at [500, 285] on link "Next" at bounding box center [506, 284] width 72 height 32
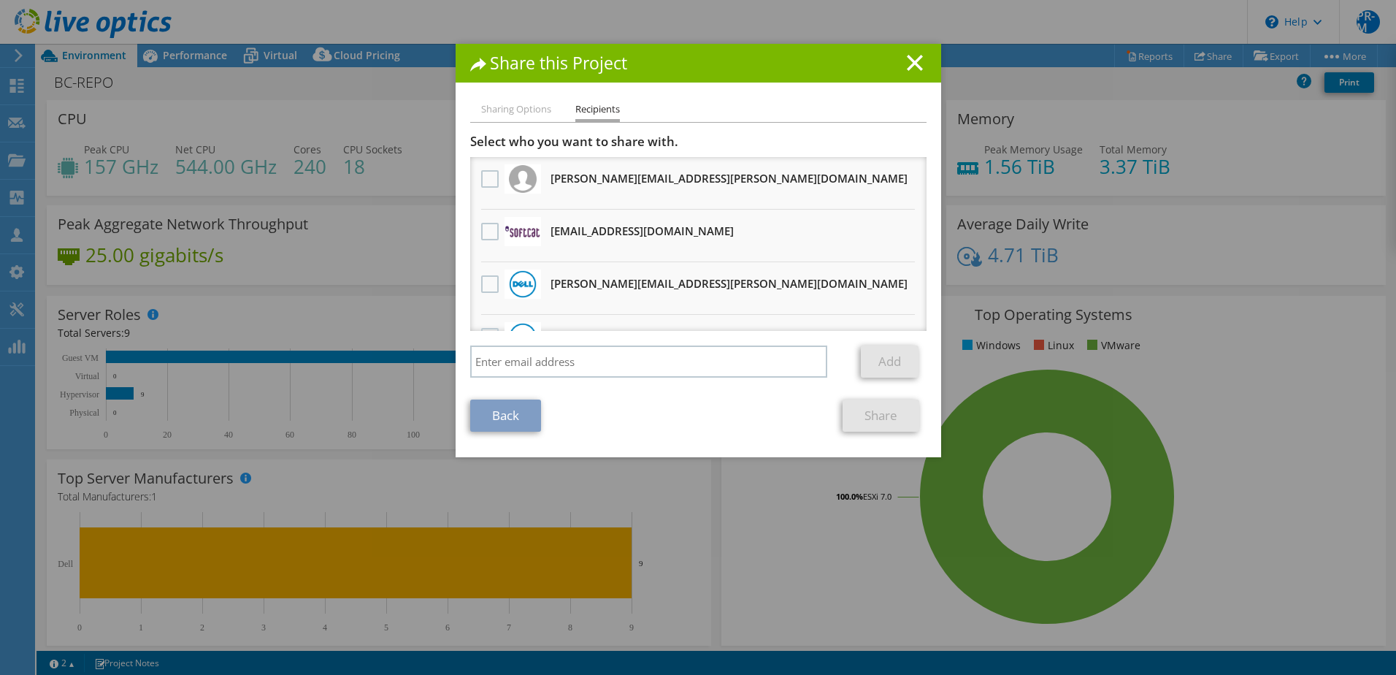
click at [554, 232] on h3 "pamelare@softcat.com Will receive an anonymous copy" at bounding box center [642, 230] width 183 height 23
click at [485, 228] on label at bounding box center [491, 232] width 21 height 18
click at [0, 0] on input "checkbox" at bounding box center [0, 0] width 0 height 0
click at [876, 417] on link "Share" at bounding box center [881, 416] width 77 height 32
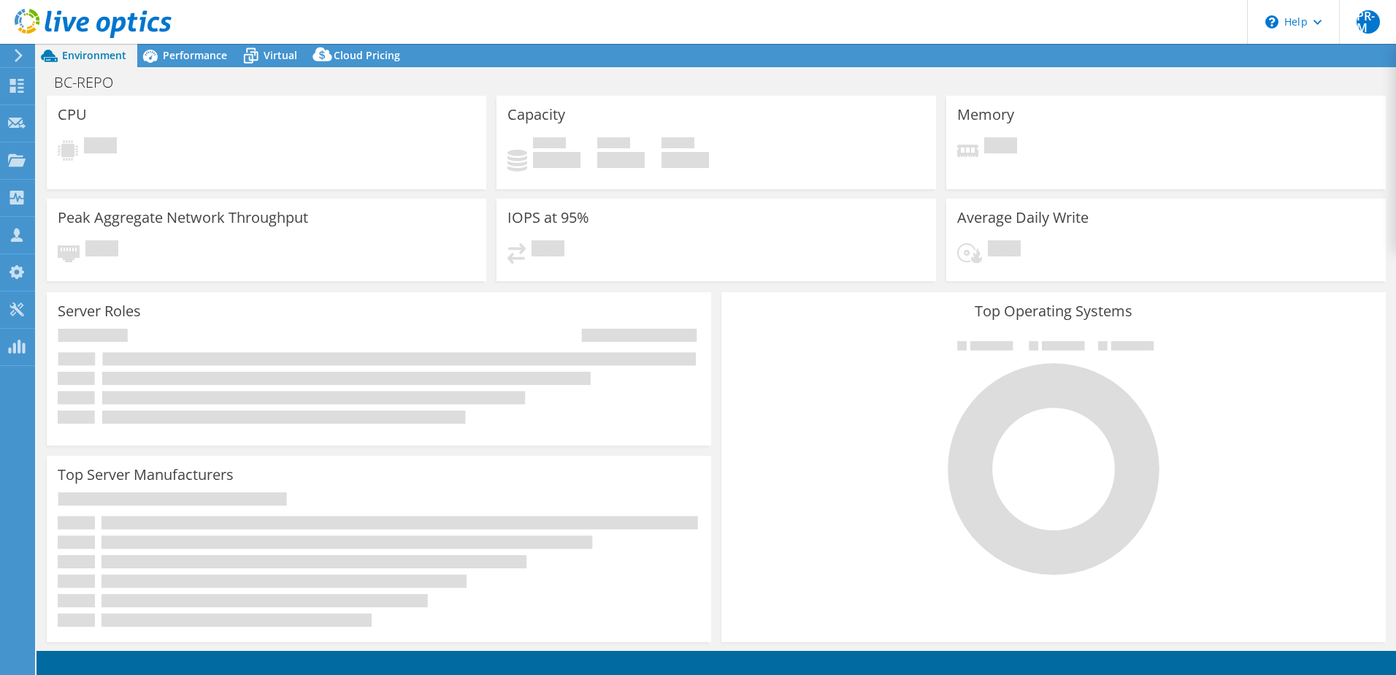
select select "USD"
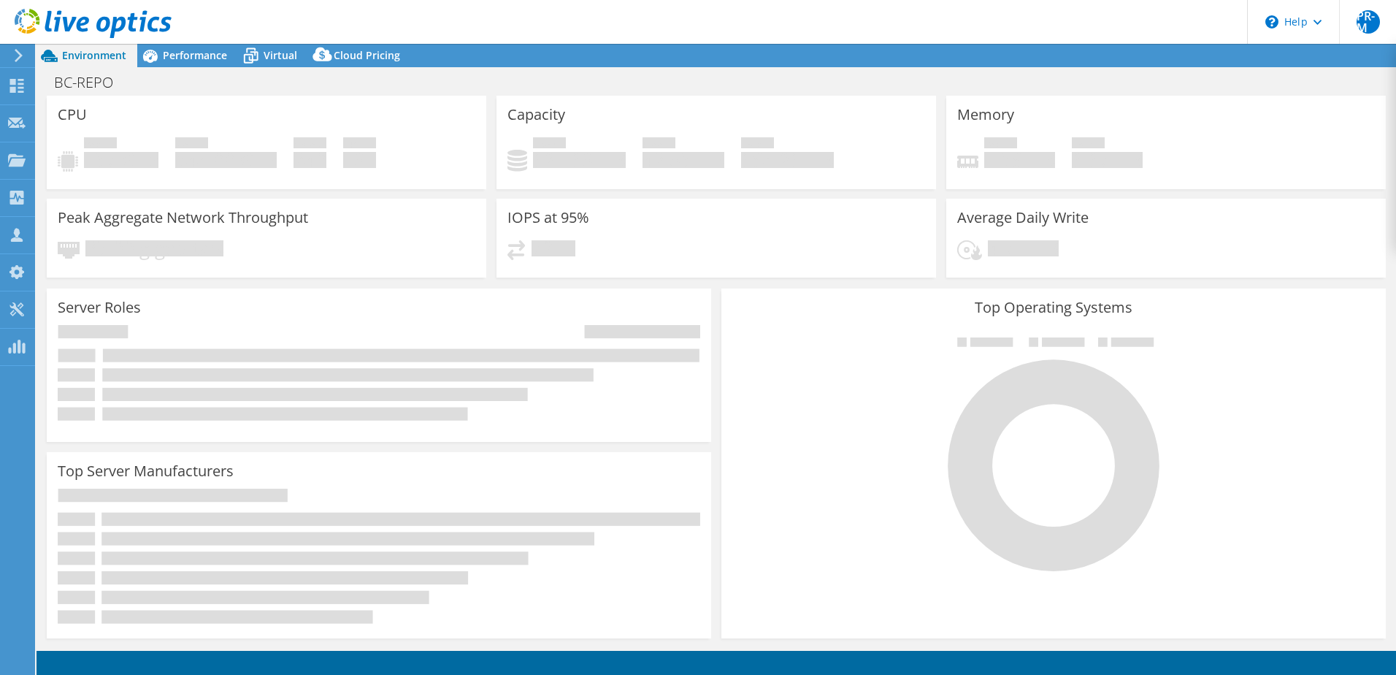
click at [822, 492] on div at bounding box center [1054, 453] width 643 height 246
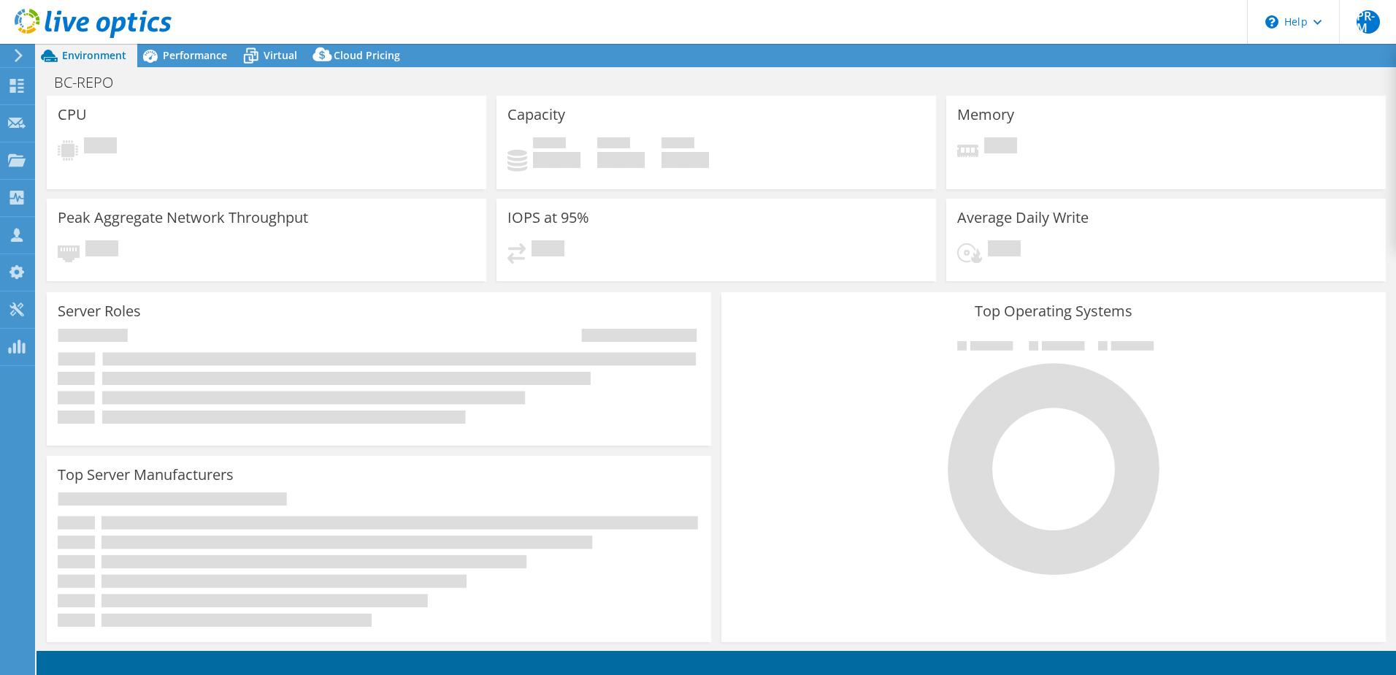
select select "USD"
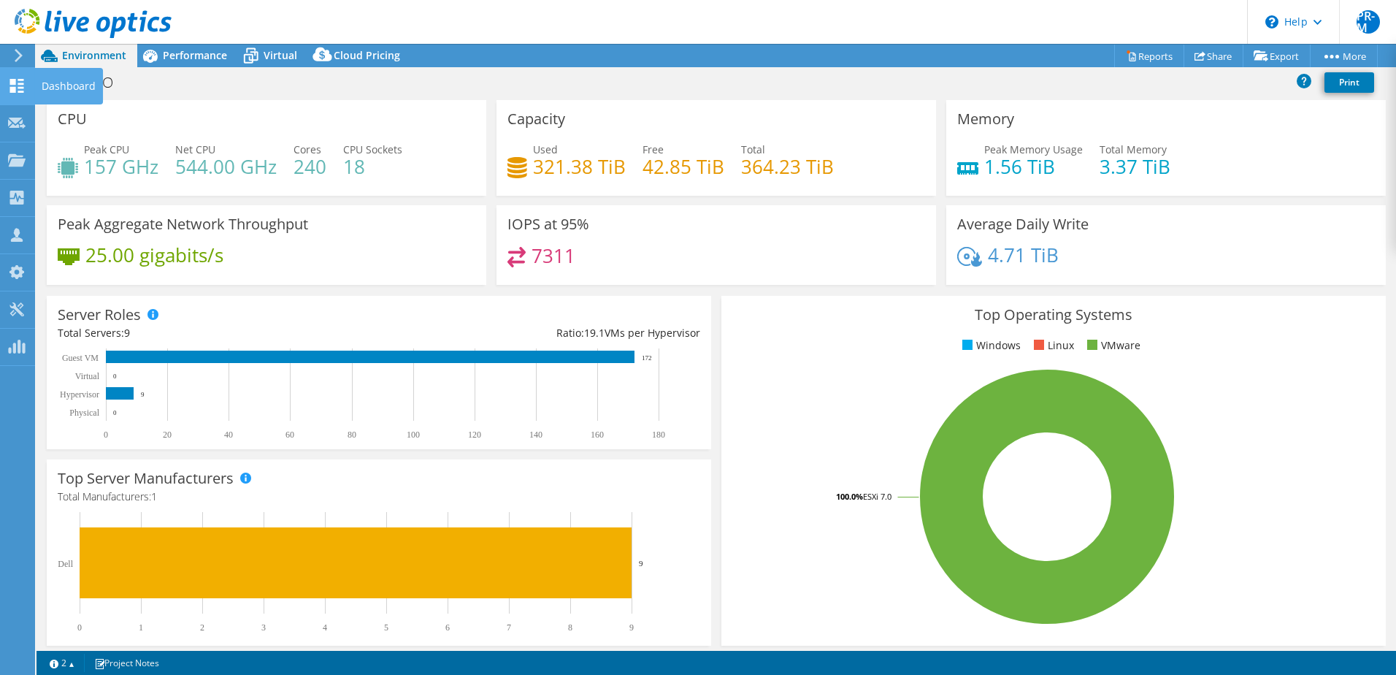
click at [61, 87] on div "Dashboard" at bounding box center [68, 86] width 69 height 37
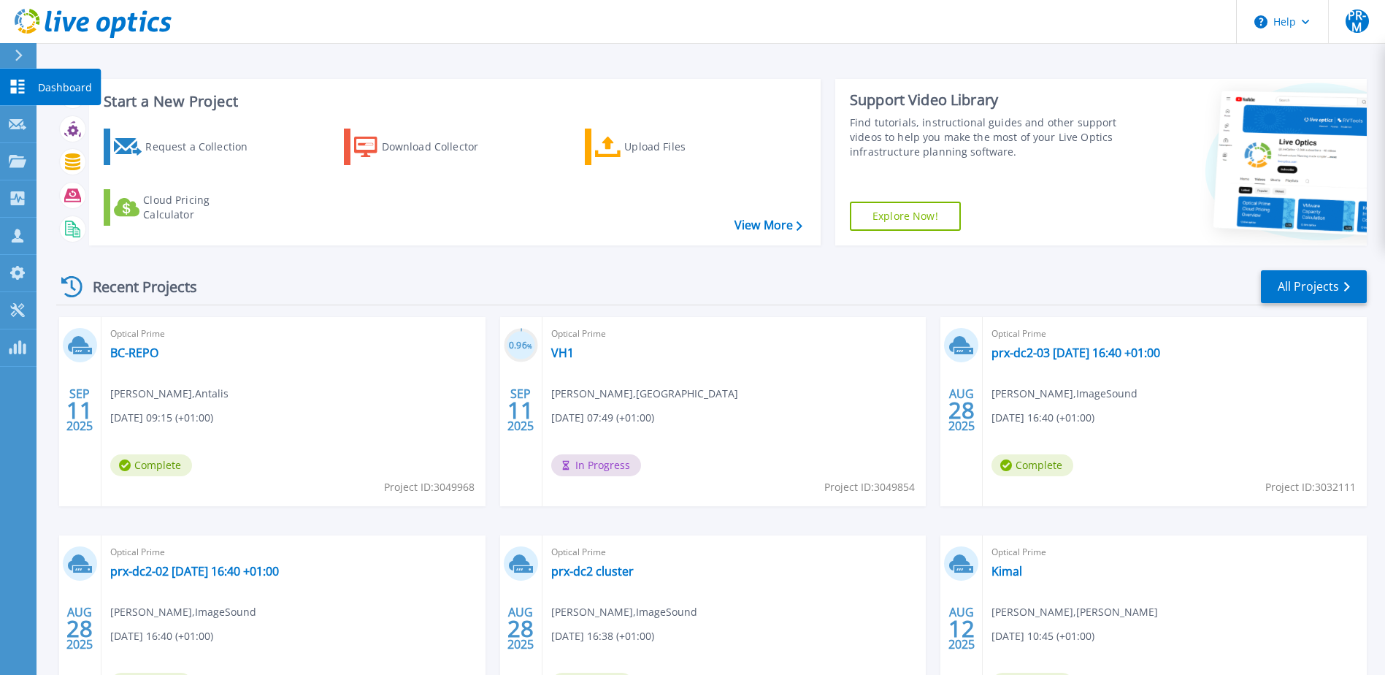
click at [64, 83] on p "Dashboard" at bounding box center [65, 88] width 54 height 38
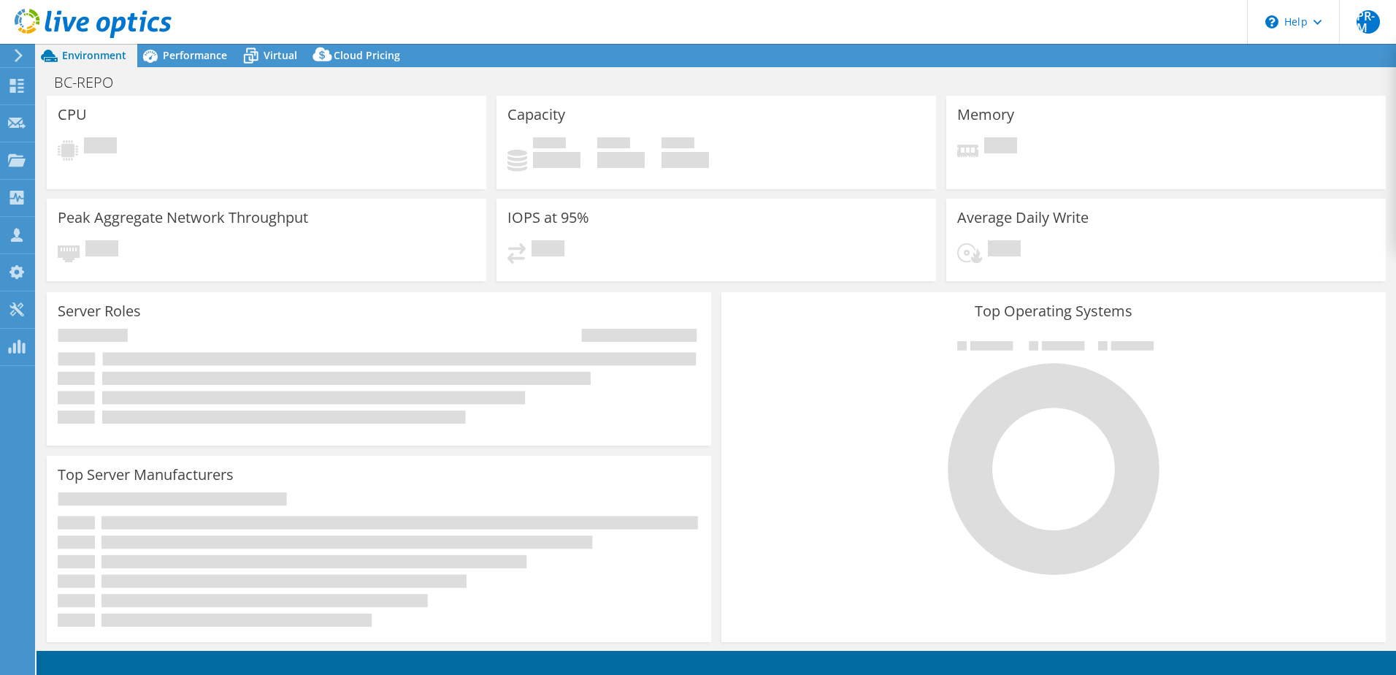
select select "USD"
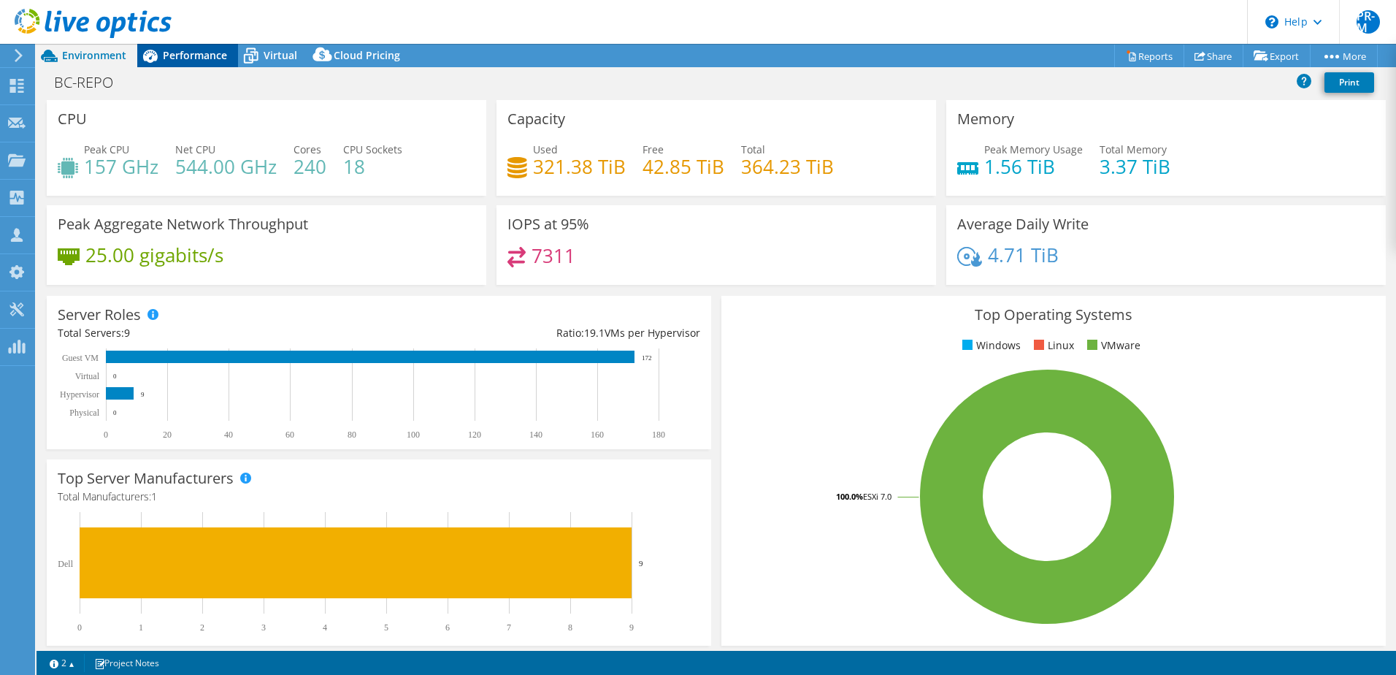
click at [202, 64] on div "Performance" at bounding box center [187, 55] width 101 height 23
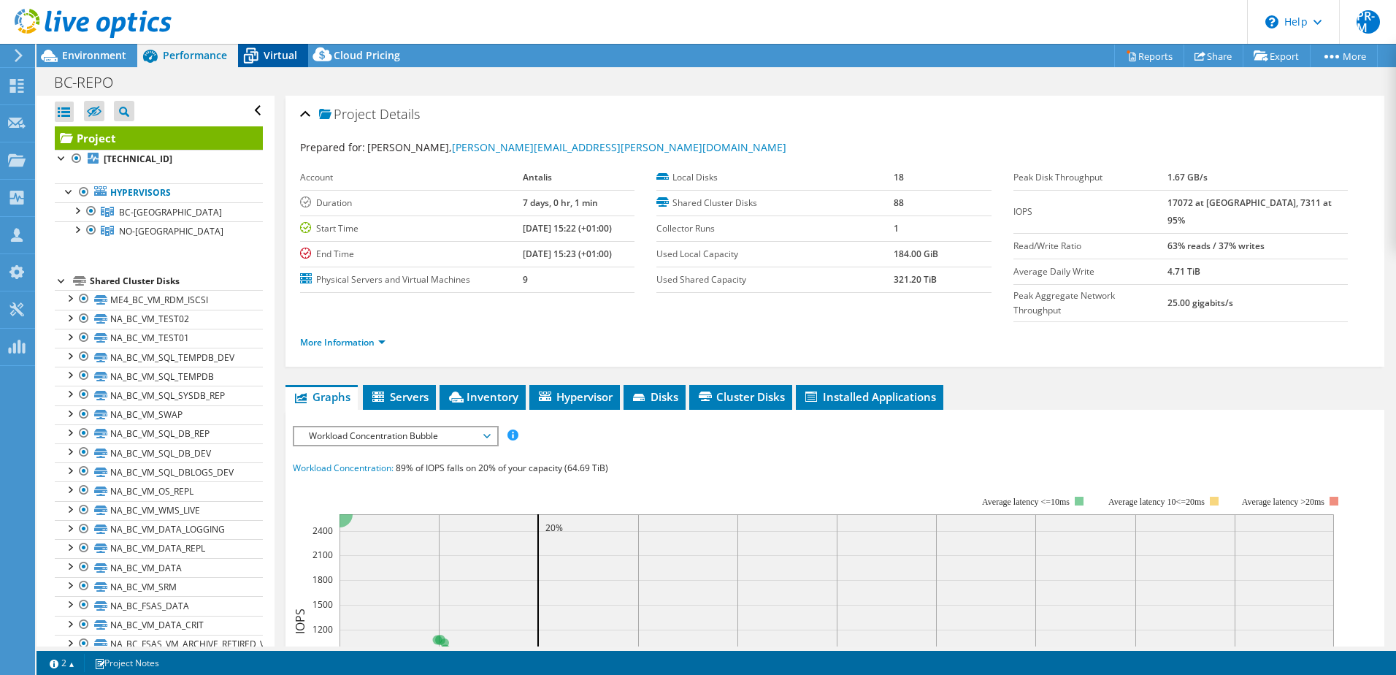
click at [289, 55] on span "Virtual" at bounding box center [281, 55] width 34 height 14
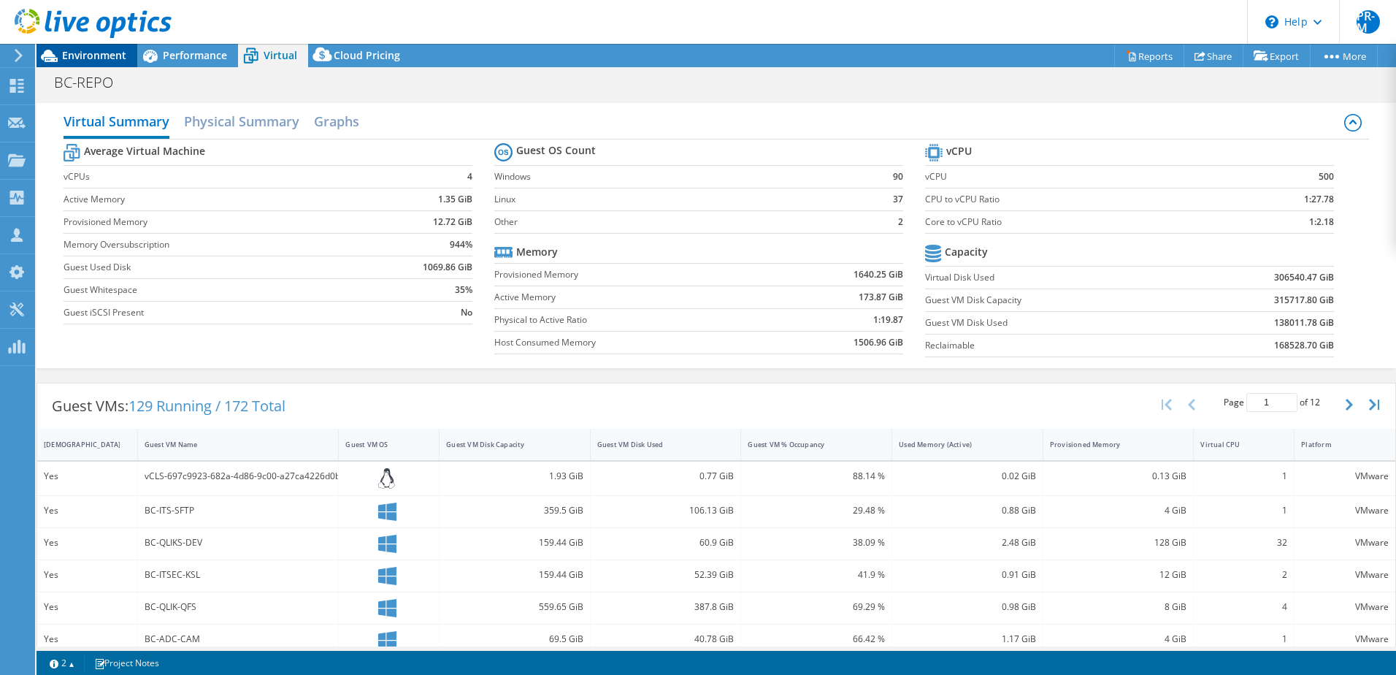
click at [72, 58] on span "Environment" at bounding box center [94, 55] width 64 height 14
